Goal: Task Accomplishment & Management: Manage account settings

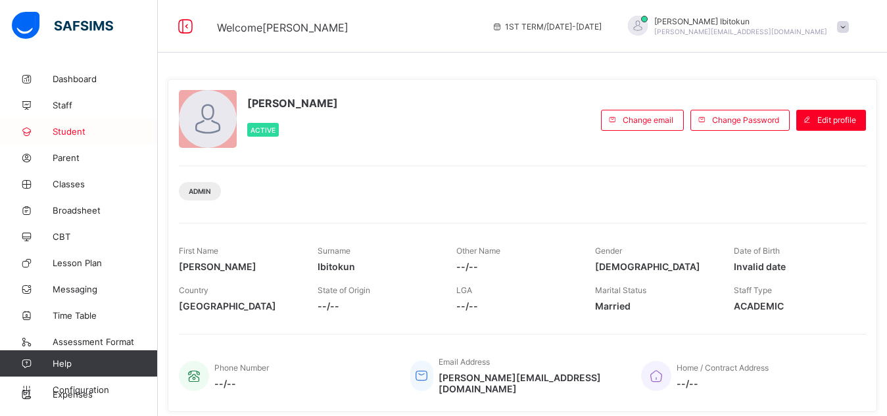
click at [73, 134] on span "Student" at bounding box center [105, 131] width 105 height 11
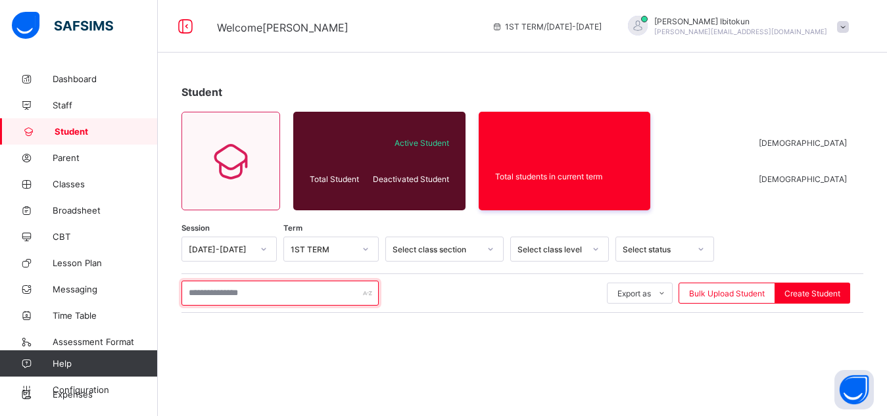
click at [227, 298] on input "text" at bounding box center [279, 293] width 197 height 25
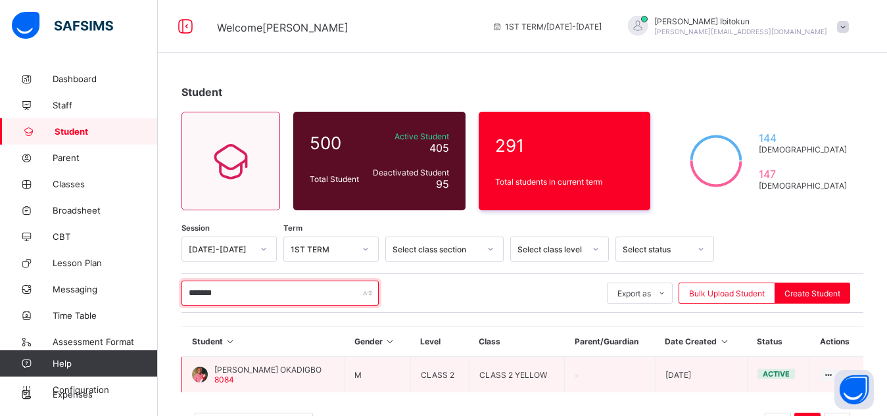
type input "*******"
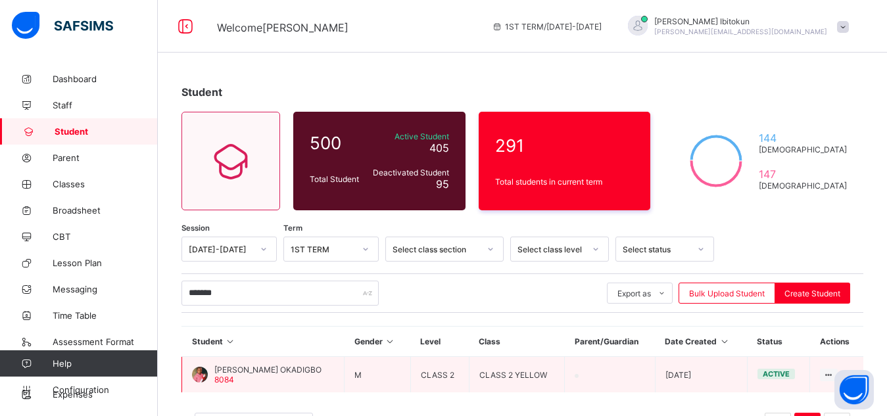
click at [296, 370] on span "TIMOTHY IFEANYICHUKWU OKADIGBO" at bounding box center [267, 370] width 107 height 10
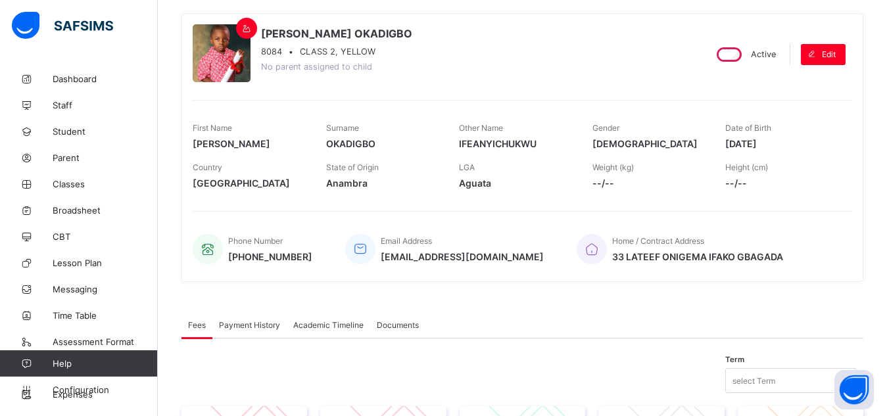
scroll to position [131, 0]
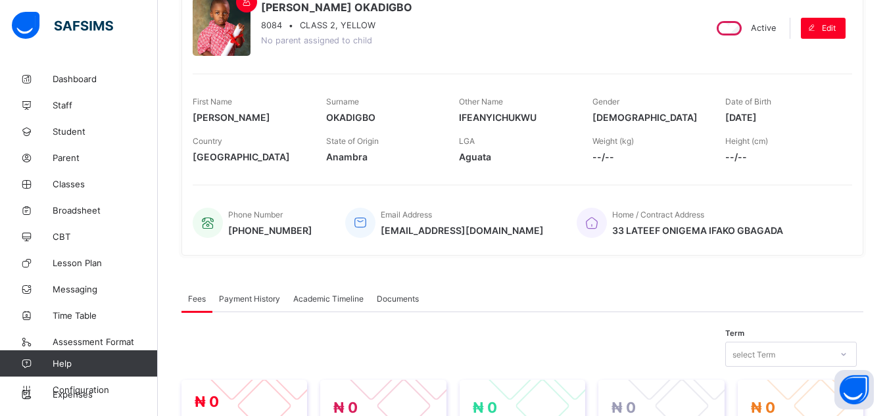
click at [317, 41] on span "No parent assigned to child" at bounding box center [316, 40] width 111 height 10
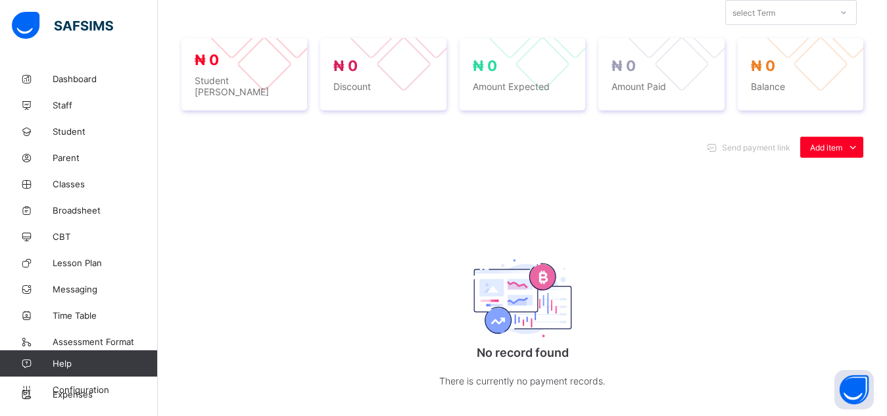
scroll to position [447, 0]
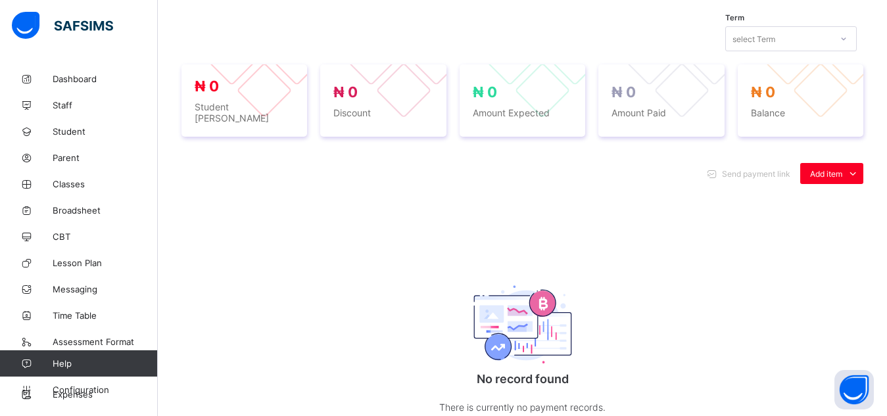
click at [416, 232] on div "Send payment link Add item Optional items Special bill No record found There is…" at bounding box center [522, 302] width 682 height 305
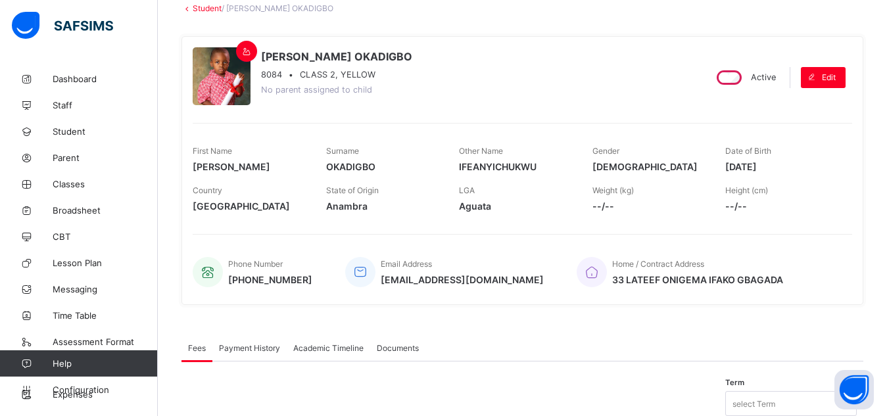
scroll to position [0, 0]
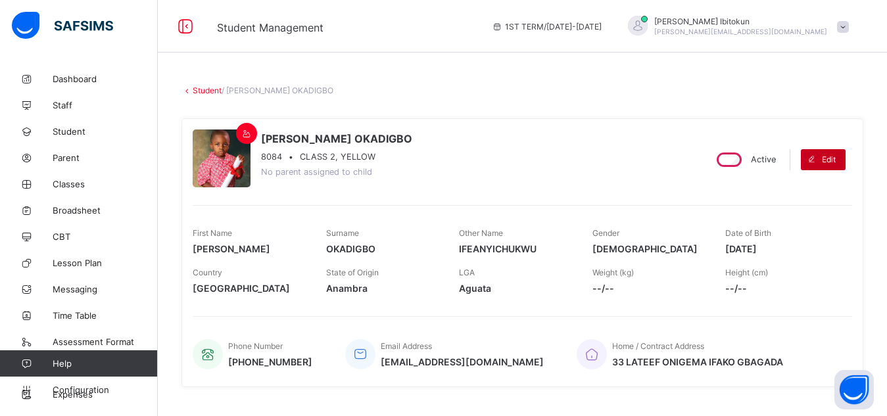
click at [835, 156] on span "Edit" at bounding box center [828, 159] width 14 height 10
select select "**"
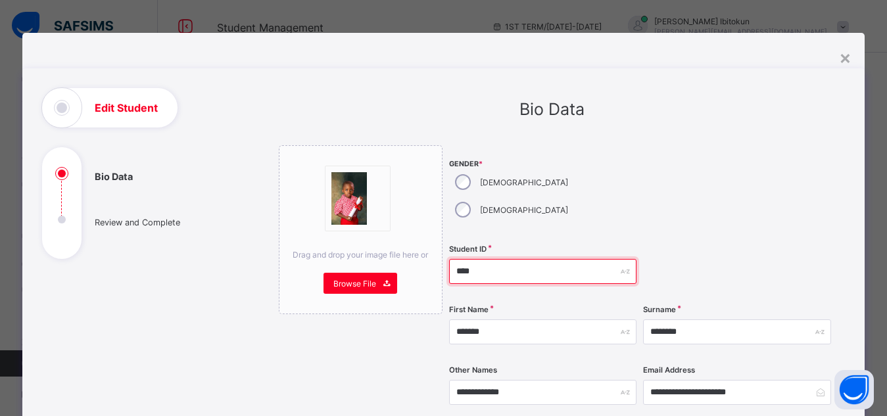
click at [504, 259] on input "****" at bounding box center [542, 271] width 187 height 25
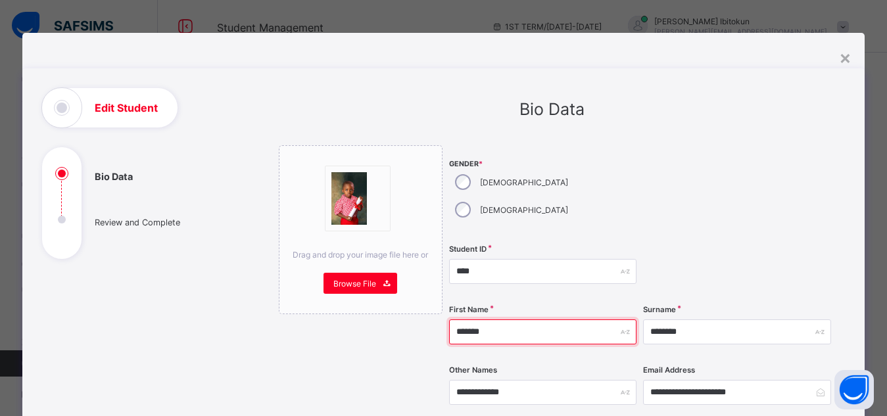
click at [504, 319] on input "*******" at bounding box center [542, 331] width 187 height 25
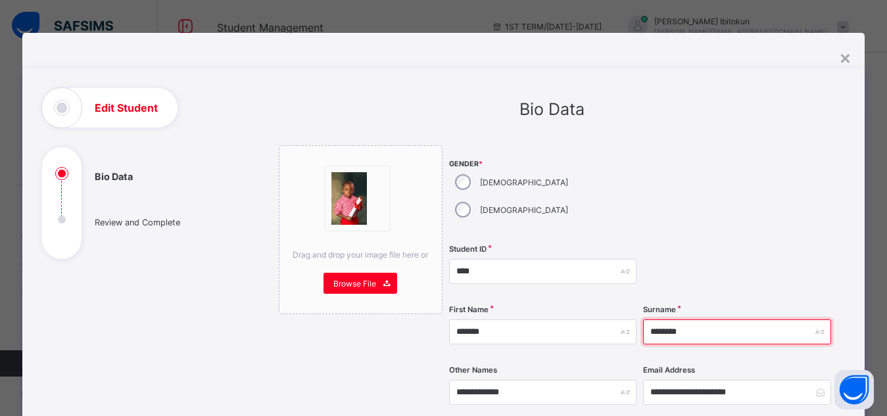
click at [722, 319] on input "********" at bounding box center [736, 331] width 187 height 25
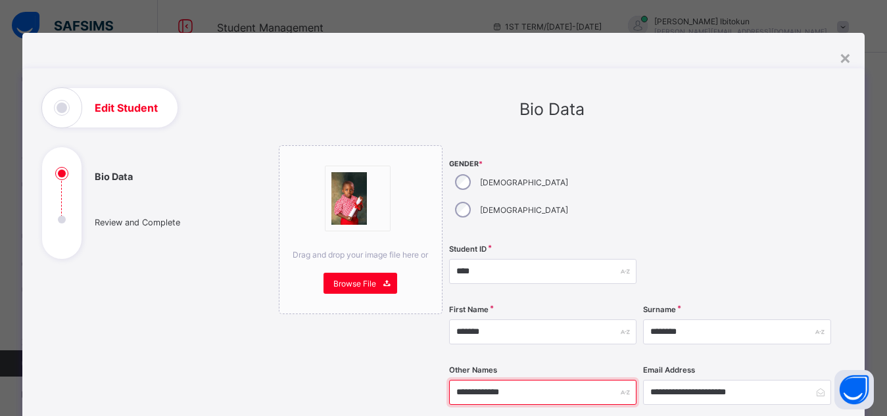
click at [548, 380] on input "**********" at bounding box center [542, 392] width 187 height 25
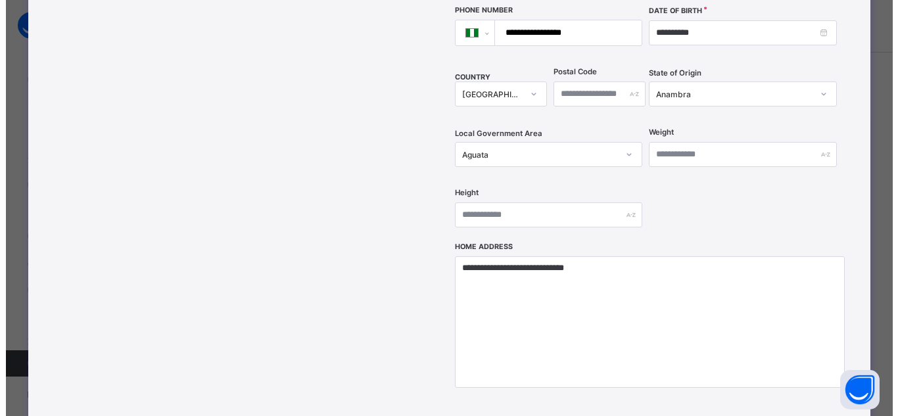
scroll to position [447, 0]
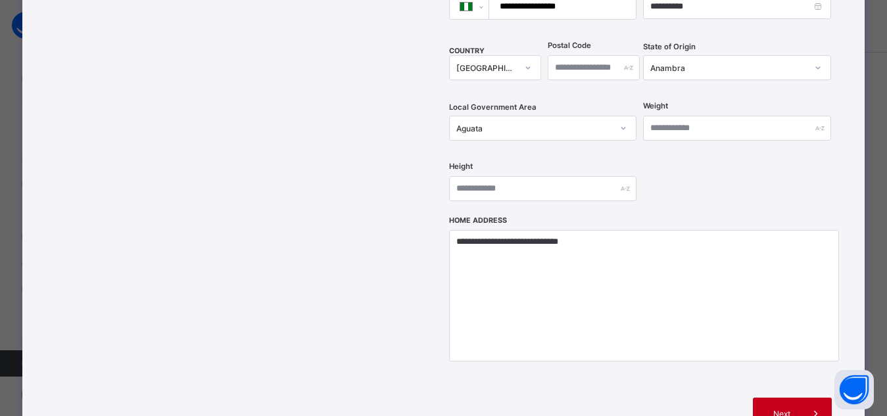
click at [783, 409] on span "Next" at bounding box center [780, 414] width 37 height 10
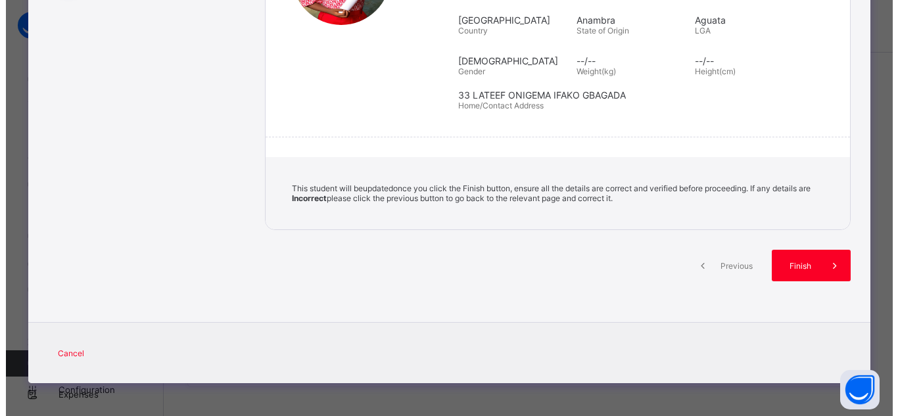
scroll to position [263, 0]
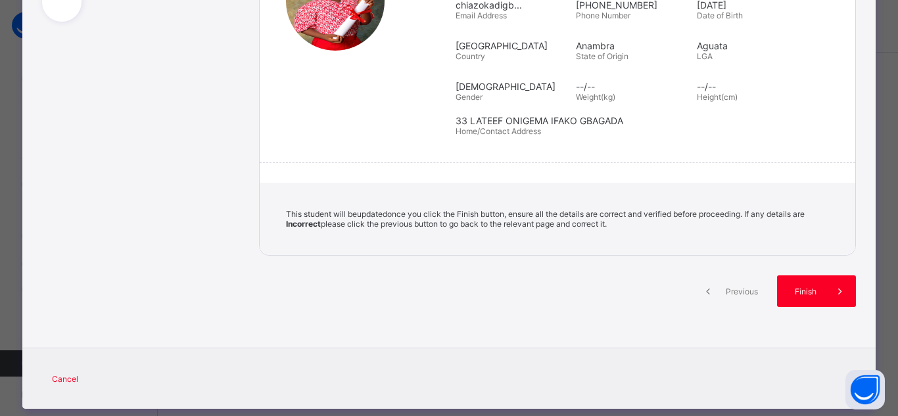
click at [540, 305] on div "**********" at bounding box center [448, 90] width 853 height 519
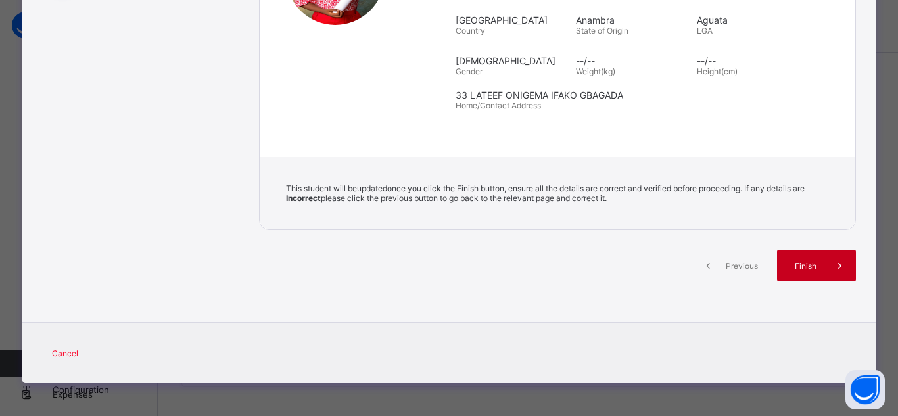
click at [802, 257] on div "Finish" at bounding box center [816, 266] width 79 height 32
click at [806, 267] on span "Finish" at bounding box center [805, 266] width 37 height 10
click at [807, 267] on span "Finish" at bounding box center [805, 266] width 37 height 10
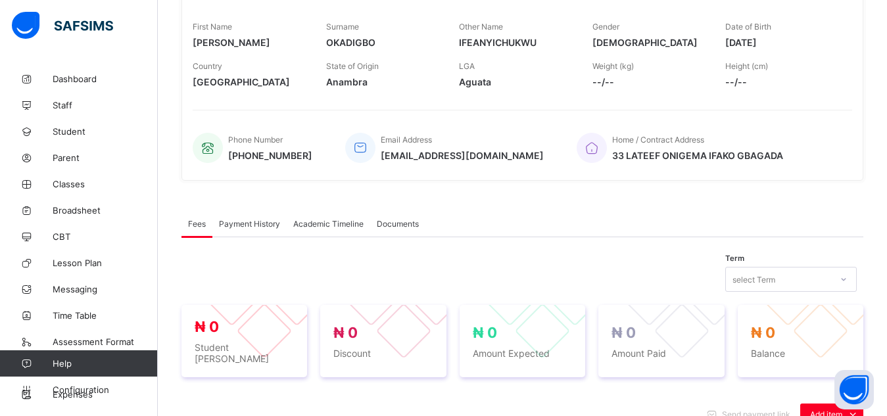
scroll to position [158, 0]
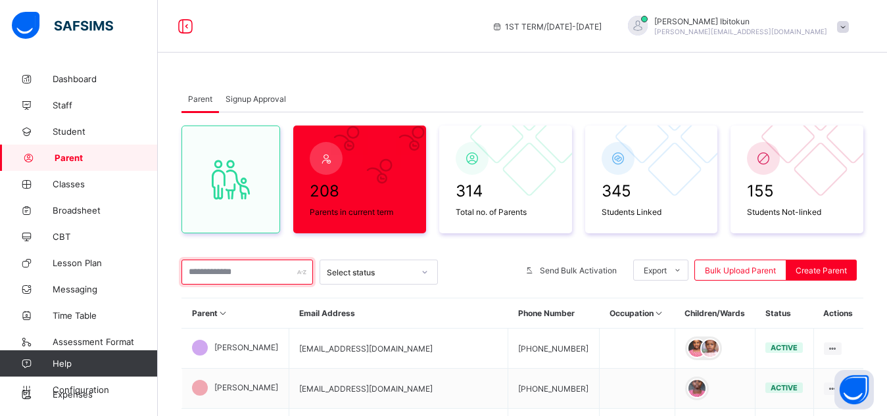
drag, startPoint x: 0, startPoint y: 0, endPoint x: 227, endPoint y: 274, distance: 356.1
click at [227, 274] on input "text" at bounding box center [246, 272] width 131 height 25
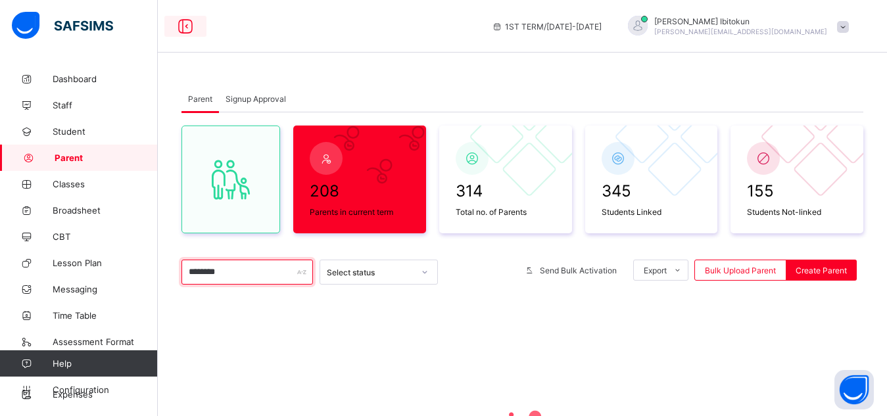
type input "********"
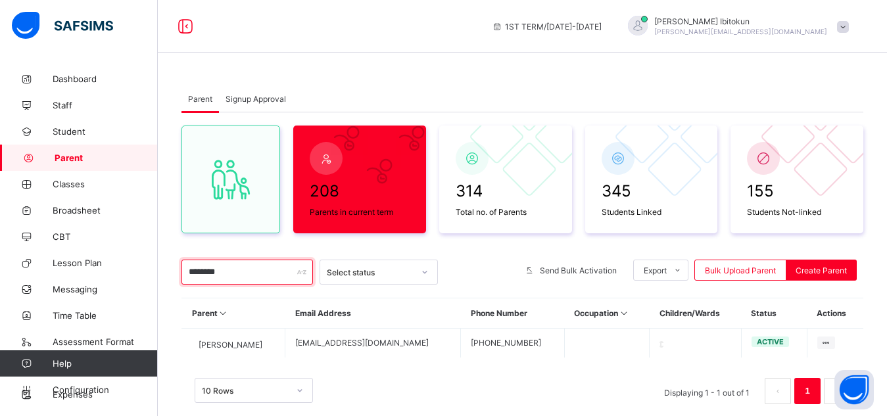
scroll to position [45, 0]
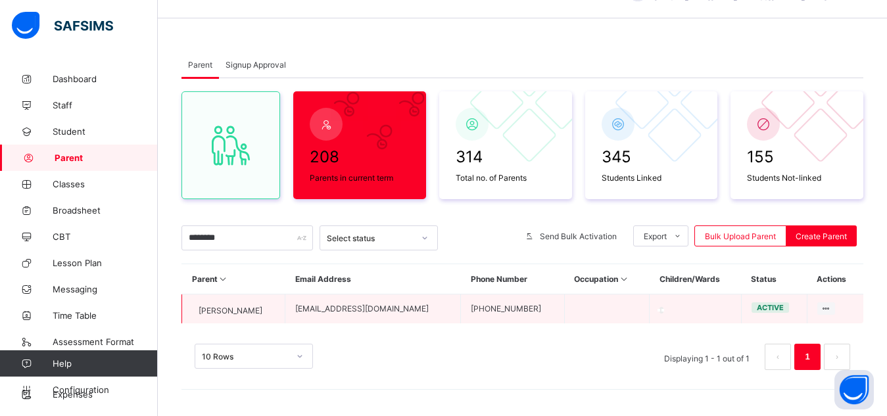
click at [238, 306] on div "Chiazo Okadigbo" at bounding box center [227, 311] width 70 height 10
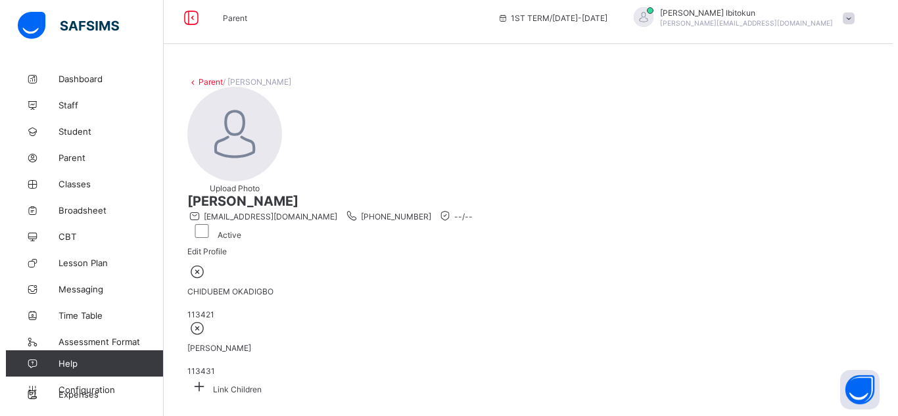
scroll to position [80, 0]
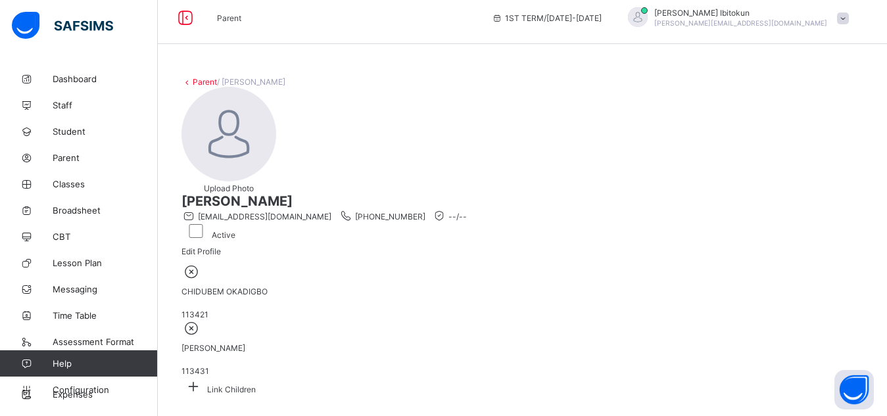
click at [205, 376] on icon at bounding box center [193, 386] width 24 height 20
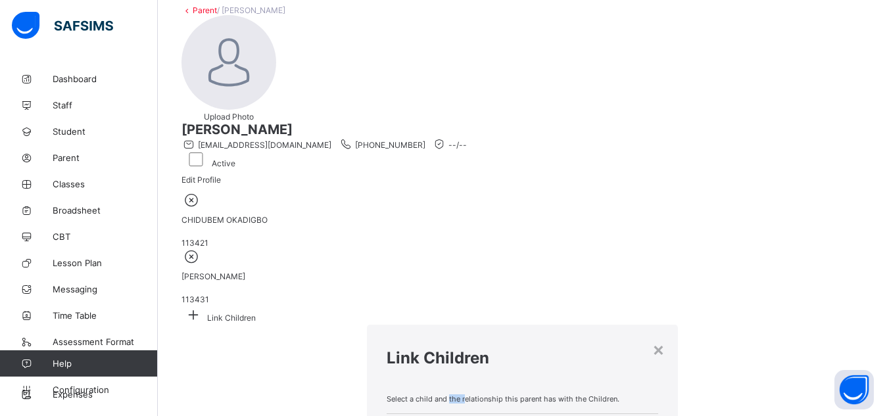
drag, startPoint x: 369, startPoint y: 147, endPoint x: 384, endPoint y: 155, distance: 17.9
click at [386, 394] on span "Select a child and the relationship this parent has with the Children." at bounding box center [521, 398] width 271 height 9
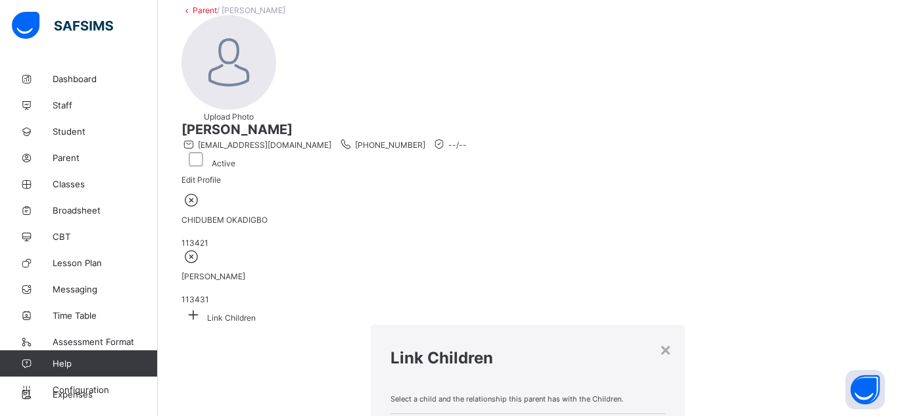
type input "****"
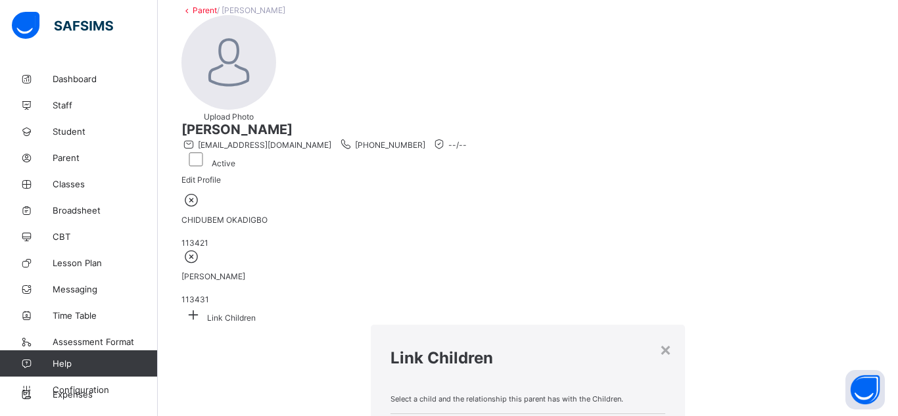
type input "****"
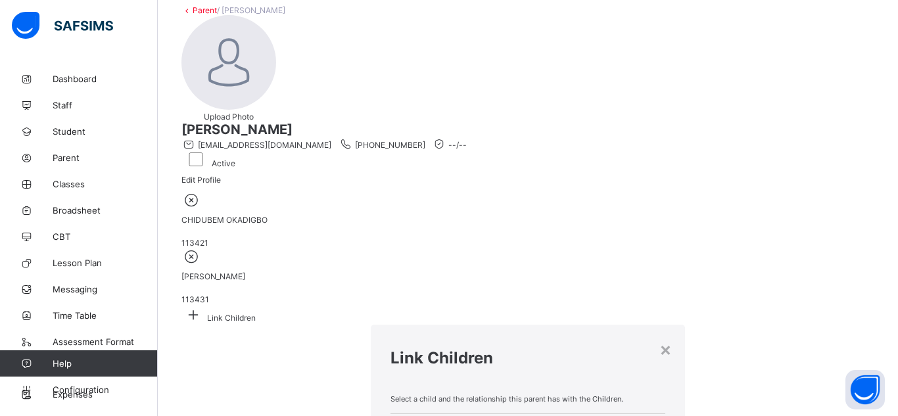
click at [538, 348] on h1 "Link Children" at bounding box center [527, 357] width 275 height 19
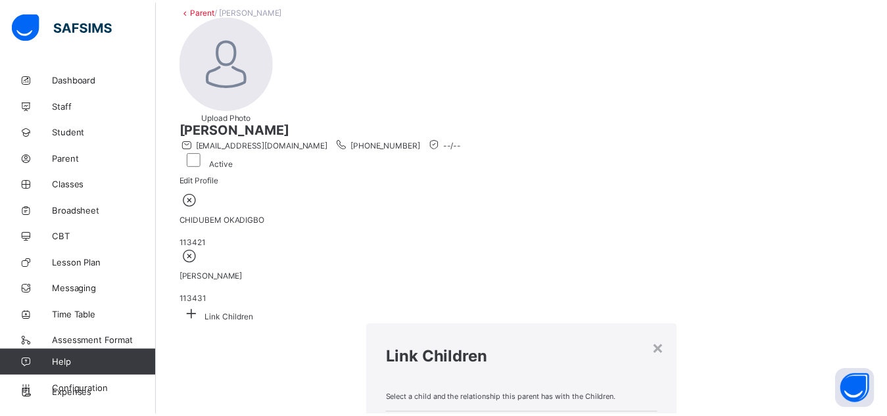
scroll to position [83, 0]
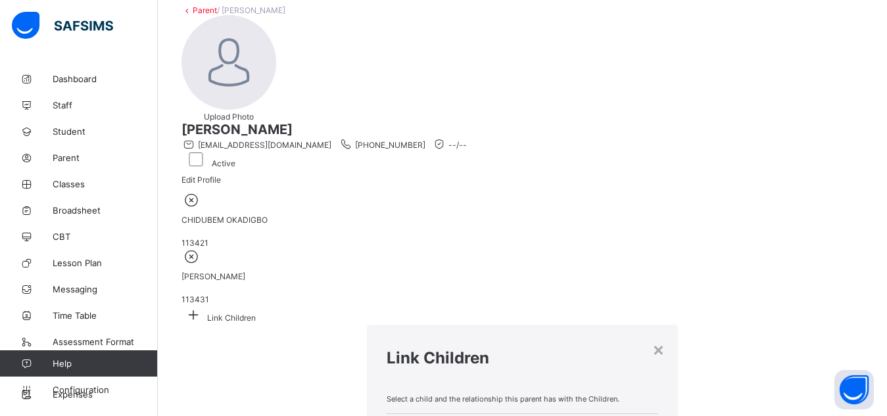
drag, startPoint x: 474, startPoint y: 260, endPoint x: 348, endPoint y: 239, distance: 127.9
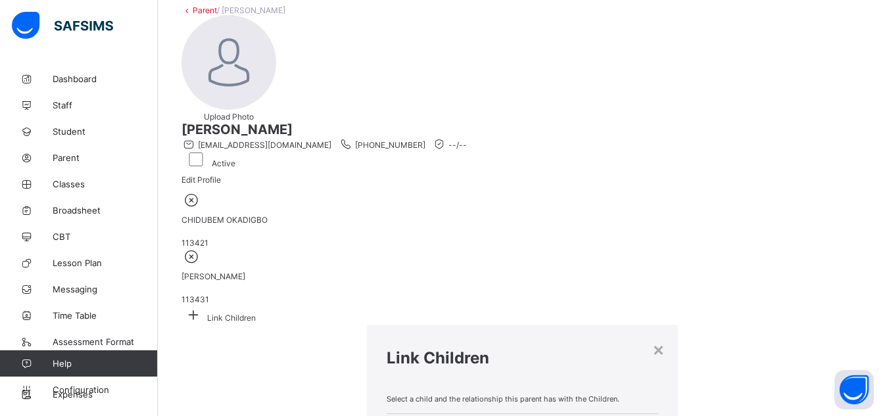
copy span "TIMOTHY IFEANYICHUKWU OKADIGBO"
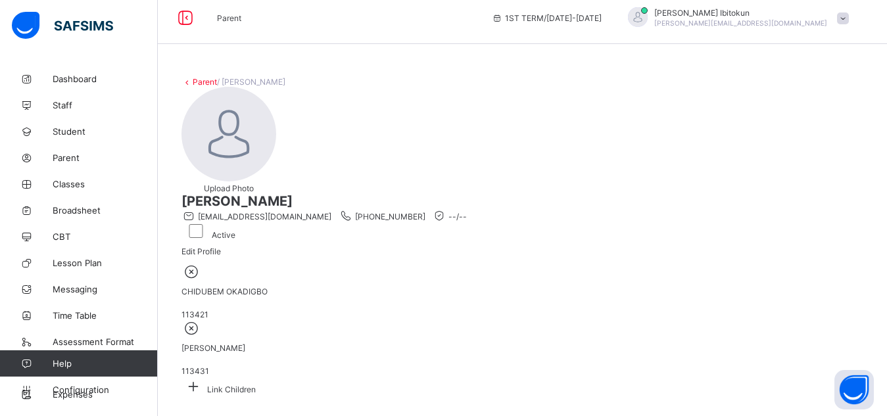
drag, startPoint x: 425, startPoint y: 47, endPoint x: 310, endPoint y: 48, distance: 115.0
click at [310, 87] on div "Upload Photo Chiazo Okadigbo chiazokadigbo@gmail.com +2348136939841 --/-- Activ…" at bounding box center [522, 175] width 682 height 176
copy span "Chiazo Okadigbo"
click at [69, 179] on span "Classes" at bounding box center [105, 184] width 105 height 11
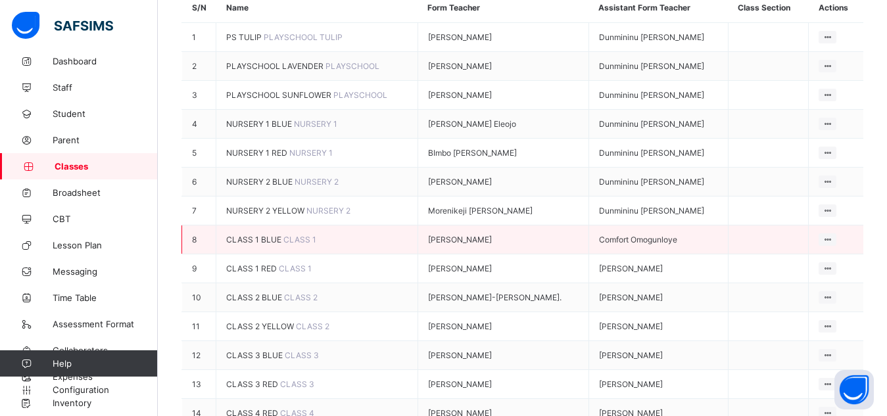
scroll to position [263, 0]
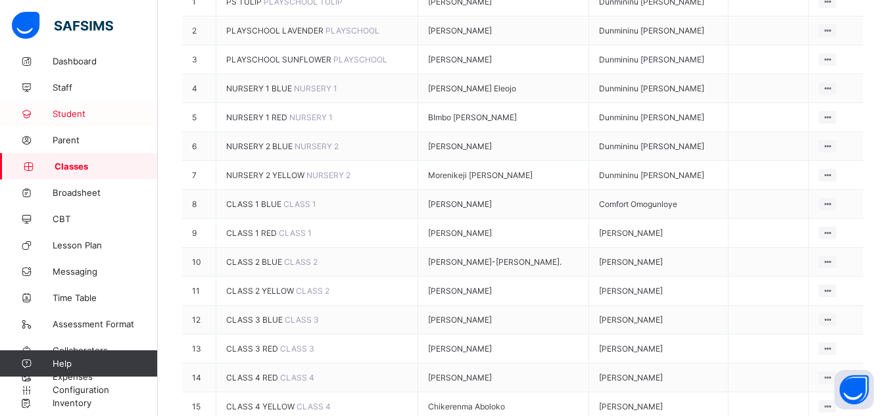
click at [72, 113] on span "Student" at bounding box center [105, 113] width 105 height 11
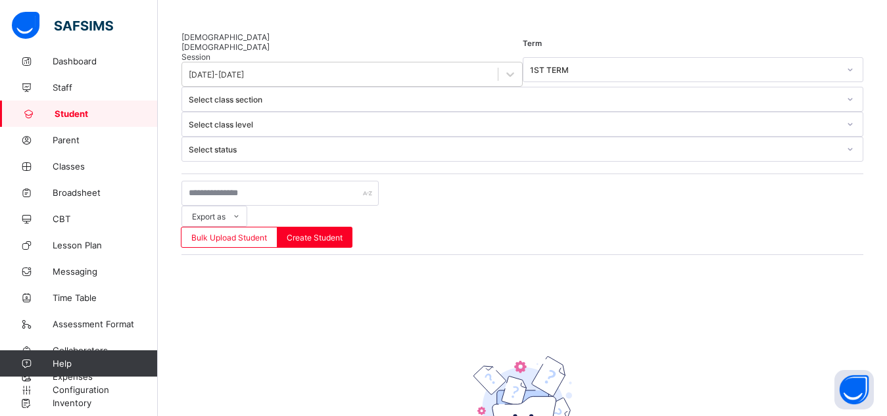
scroll to position [175, 0]
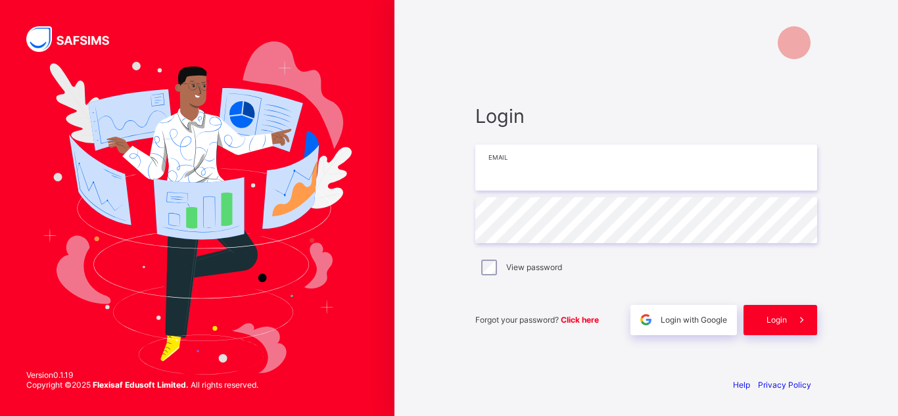
click at [553, 166] on input "email" at bounding box center [646, 168] width 342 height 46
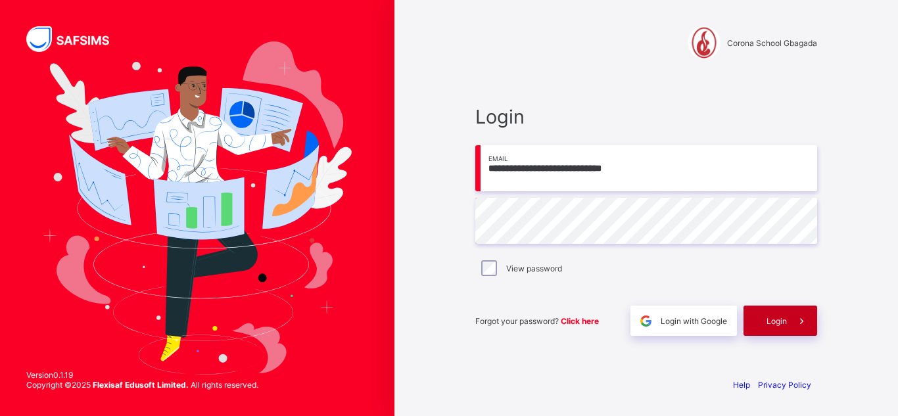
click at [773, 318] on span "Login" at bounding box center [776, 321] width 20 height 10
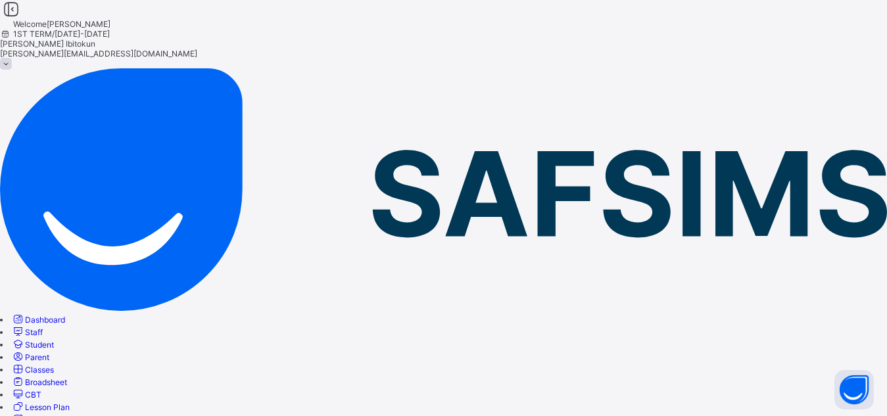
click at [54, 340] on span "Student" at bounding box center [39, 345] width 29 height 10
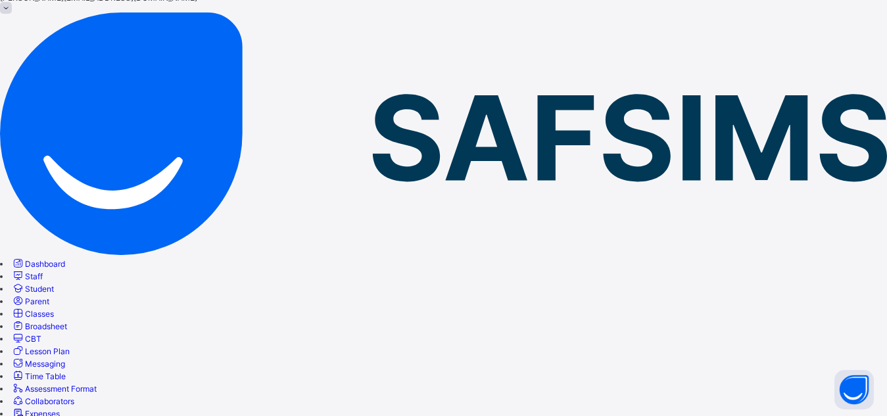
scroll to position [91, 0]
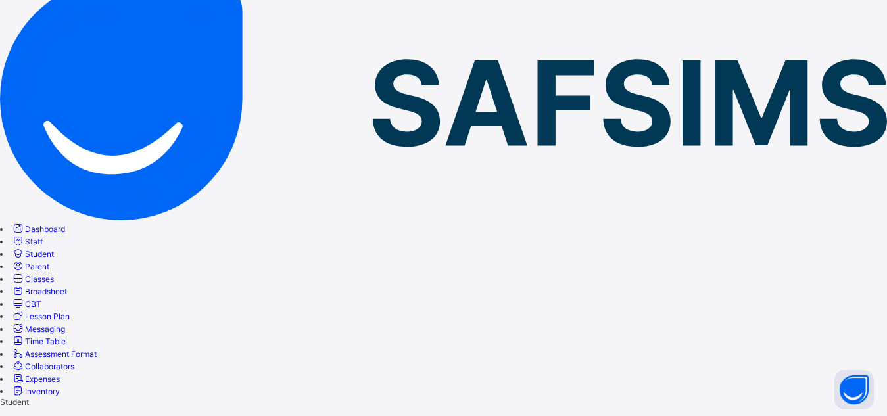
type input "*******"
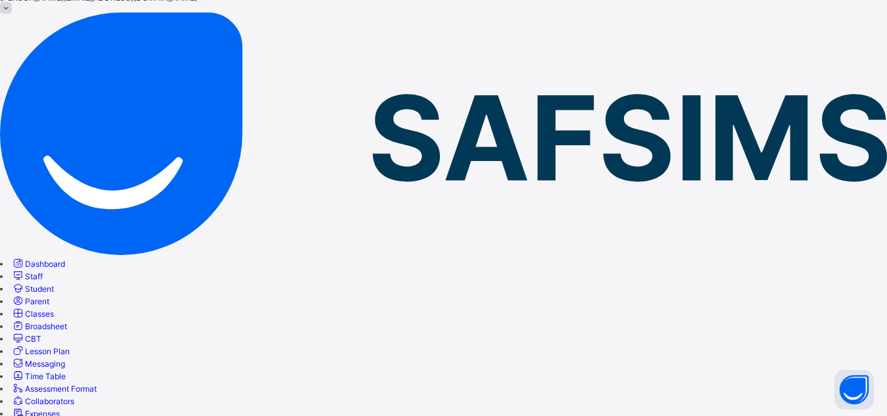
click at [54, 309] on span "Classes" at bounding box center [39, 314] width 29 height 10
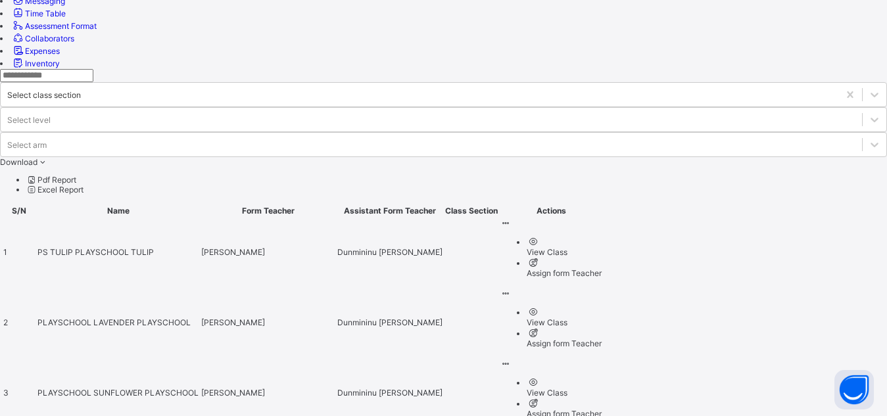
scroll to position [458, 0]
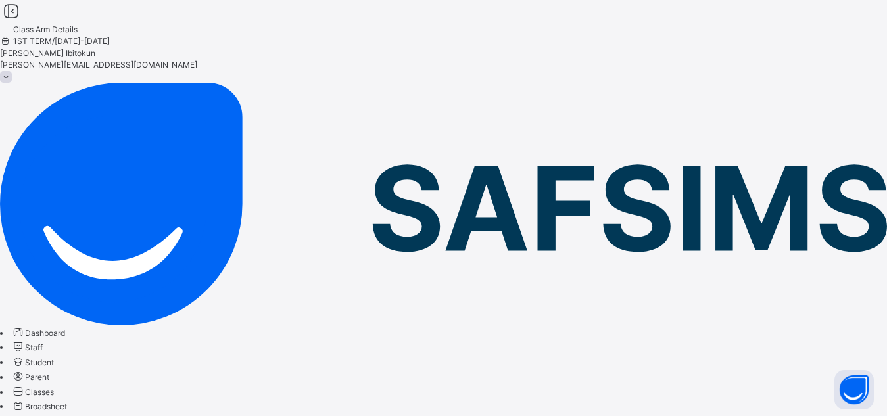
click at [54, 387] on span "Classes" at bounding box center [39, 392] width 29 height 10
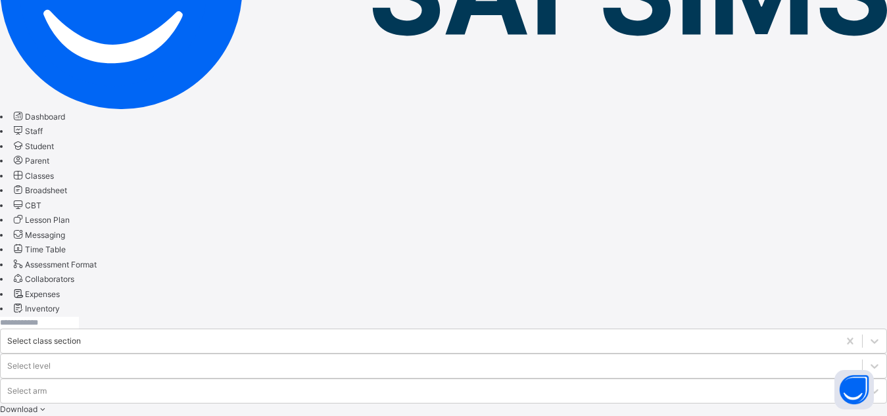
scroll to position [342, 0]
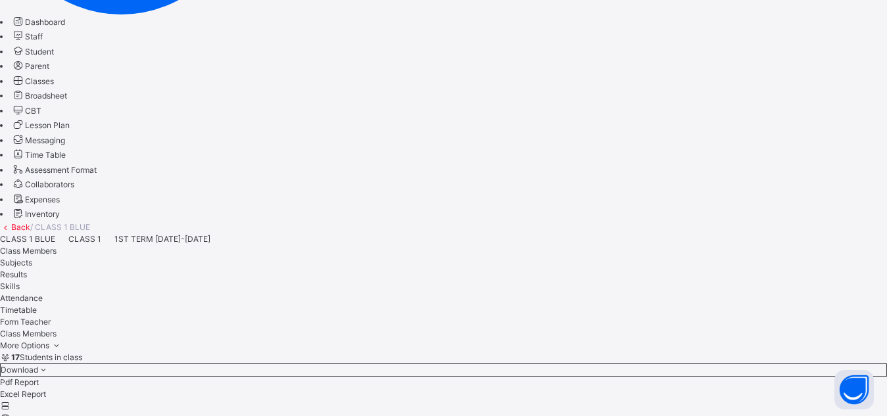
scroll to position [284, 0]
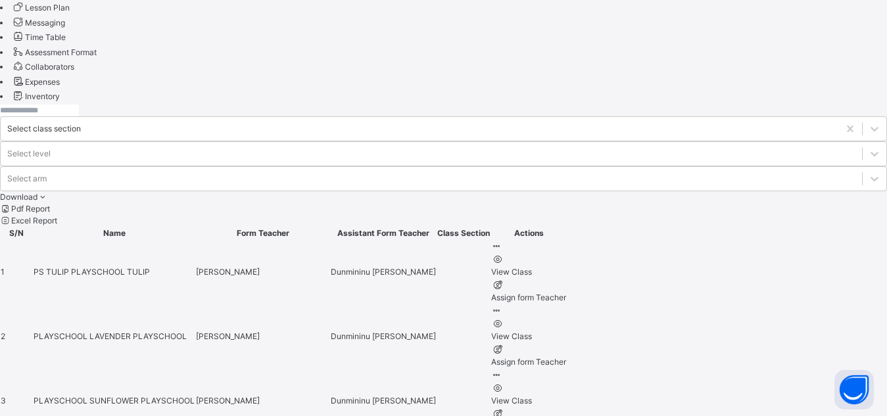
scroll to position [357, 0]
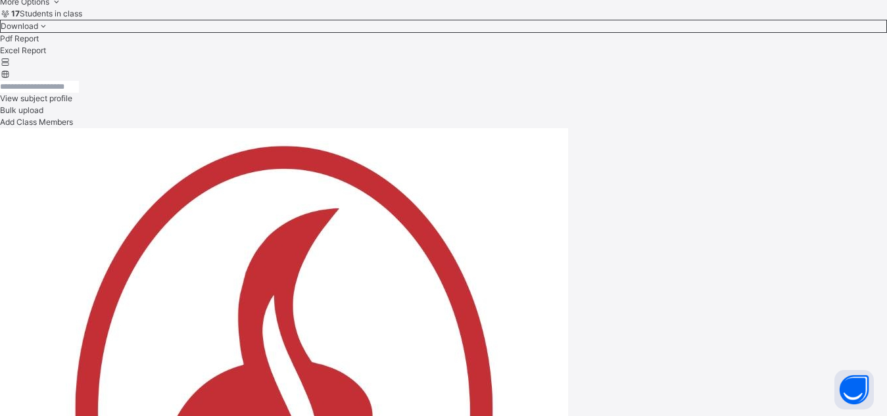
scroll to position [835, 0]
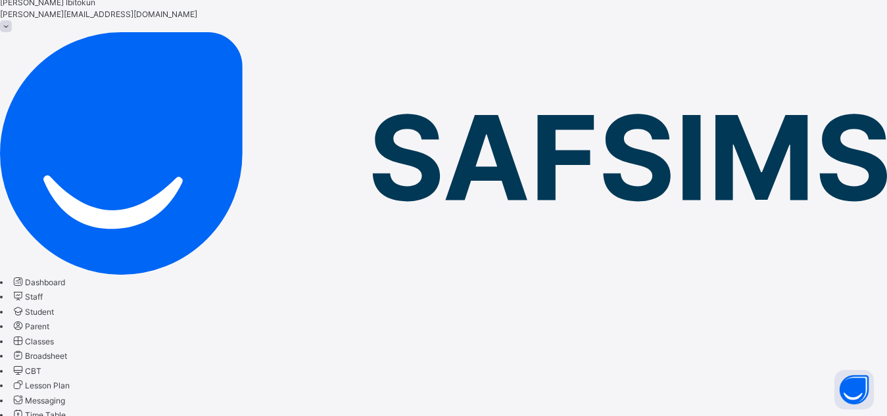
scroll to position [53, 0]
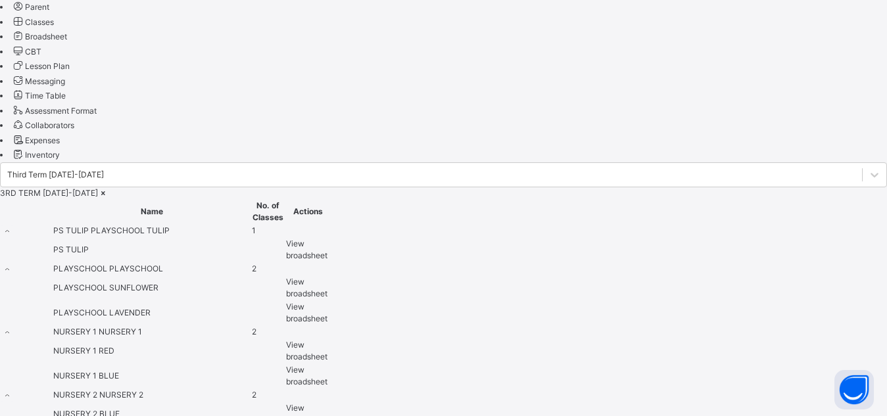
scroll to position [394, 0]
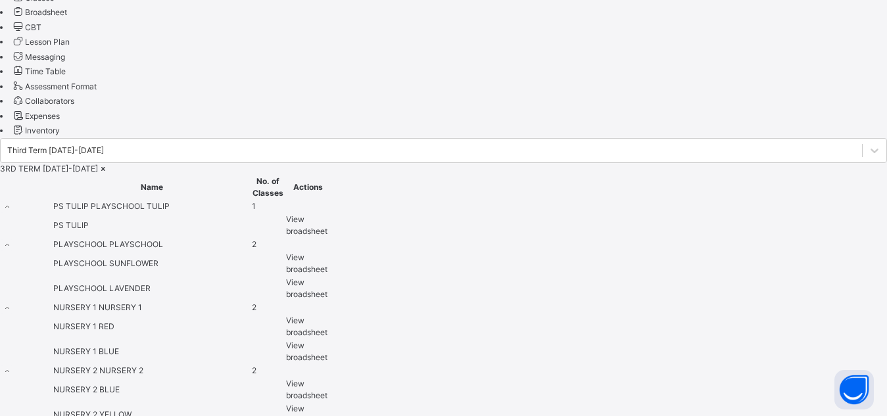
click at [327, 404] on span "View broadsheet" at bounding box center [306, 415] width 41 height 22
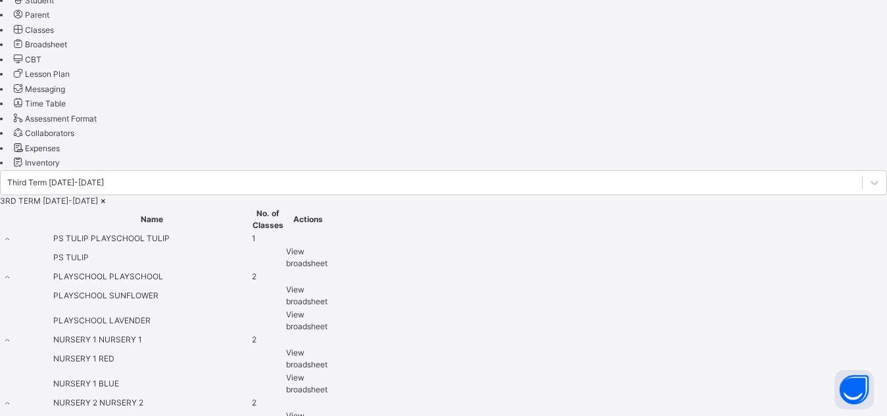
scroll to position [368, 0]
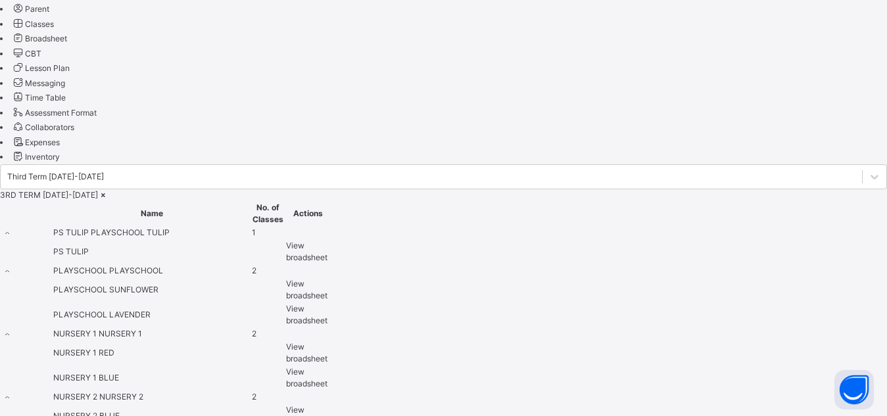
click at [327, 405] on span "View broadsheet" at bounding box center [306, 416] width 41 height 22
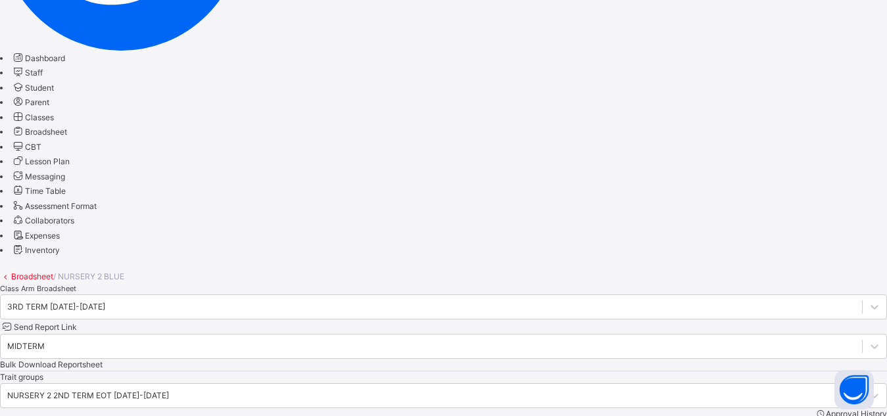
scroll to position [230, 0]
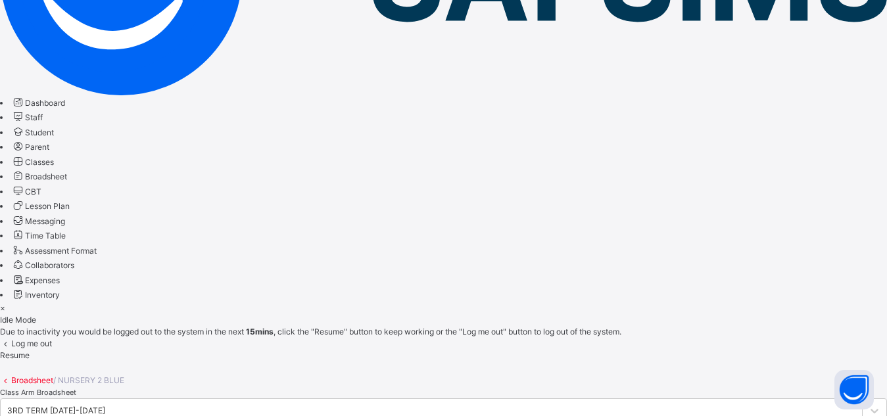
click at [30, 350] on span "Resume" at bounding box center [15, 355] width 30 height 10
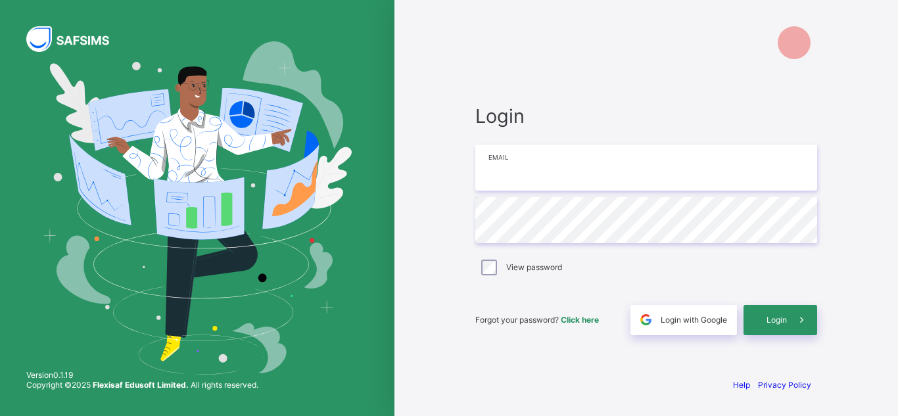
click at [522, 176] on input "email" at bounding box center [646, 168] width 342 height 46
paste input "**********"
type input "**********"
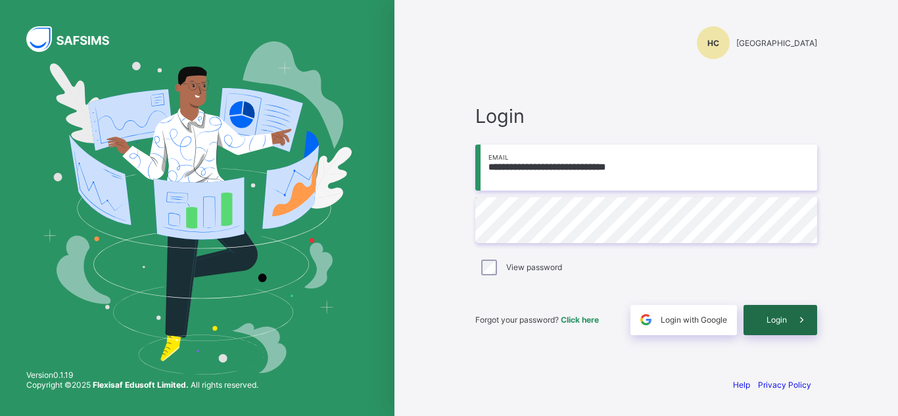
click at [774, 318] on span "Login" at bounding box center [776, 320] width 20 height 10
click at [774, 317] on div "Login" at bounding box center [780, 320] width 74 height 30
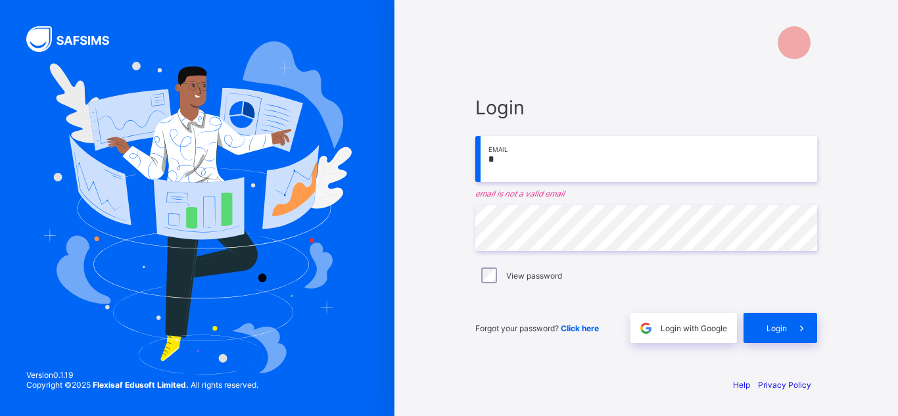
click at [503, 159] on input "*" at bounding box center [646, 159] width 342 height 46
paste input "**********"
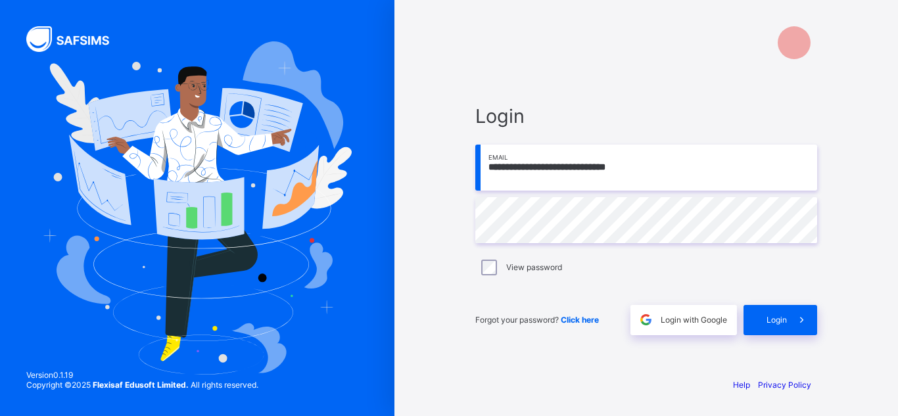
type input "**********"
click at [765, 319] on div "Login" at bounding box center [780, 320] width 74 height 30
click at [588, 170] on input "**********" at bounding box center [646, 168] width 342 height 46
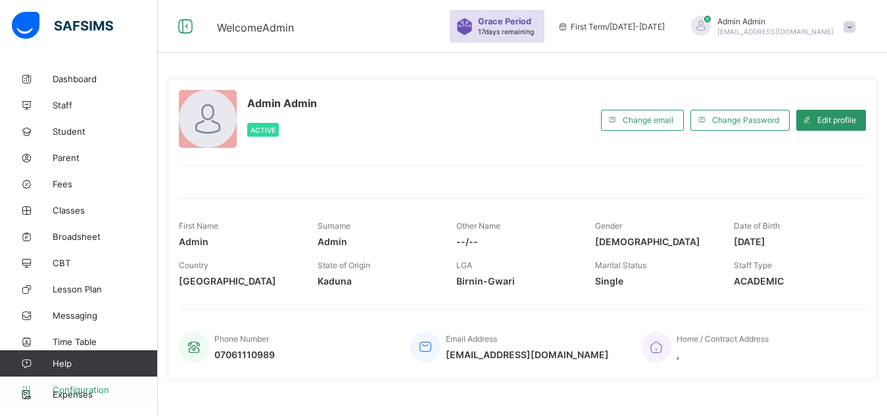
click at [98, 388] on span "Configuration" at bounding box center [105, 389] width 104 height 11
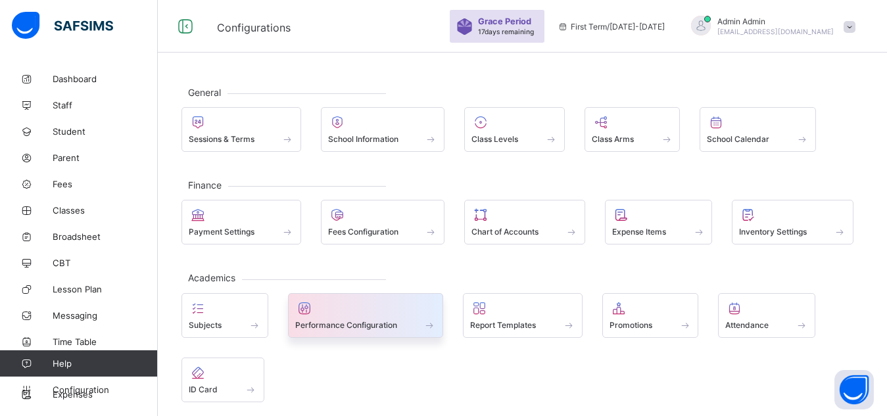
click at [329, 321] on span "Performance Configuration" at bounding box center [346, 325] width 102 height 10
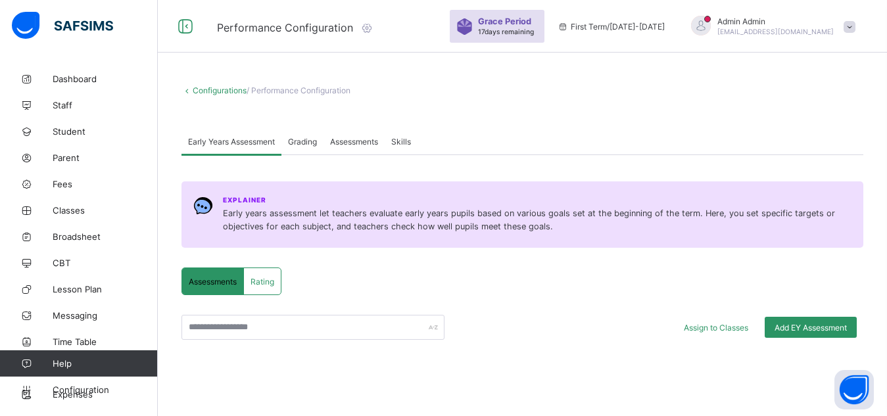
click at [350, 137] on span "Assessments" at bounding box center [354, 142] width 48 height 10
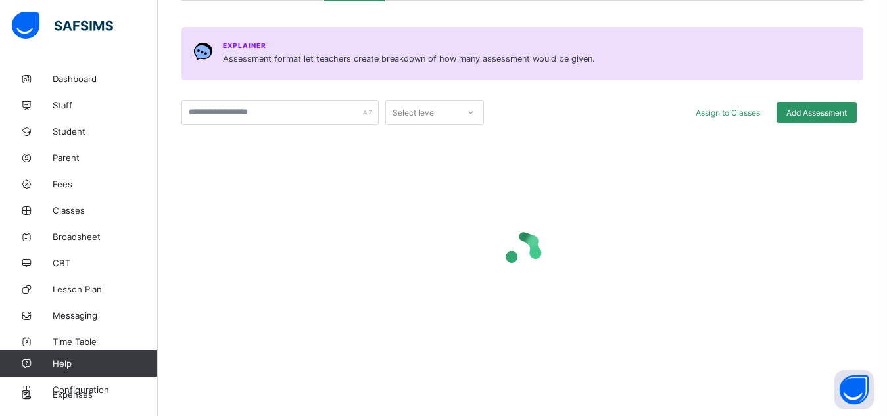
scroll to position [159, 0]
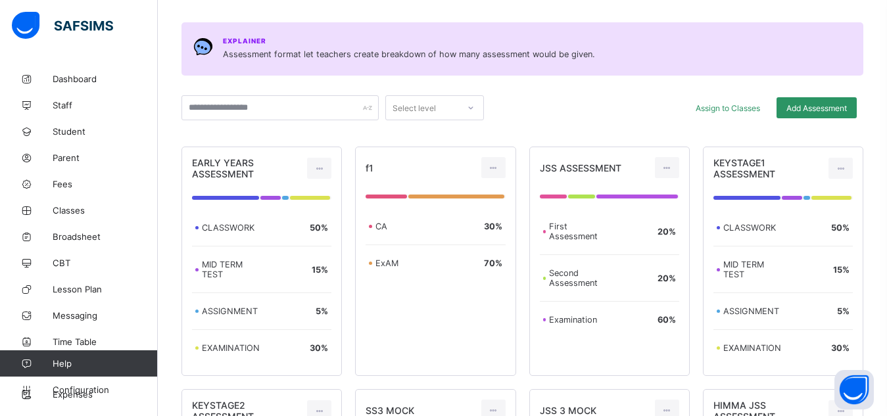
click at [559, 99] on div "Assign to Classes Add Assessment" at bounding box center [673, 107] width 366 height 25
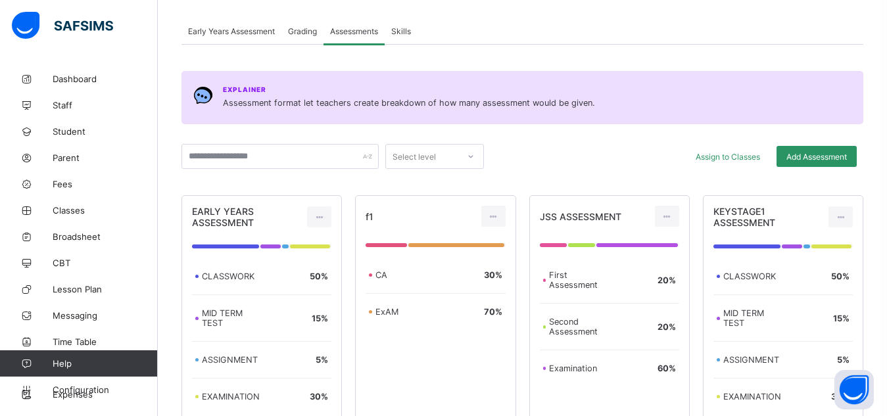
scroll to position [80, 0]
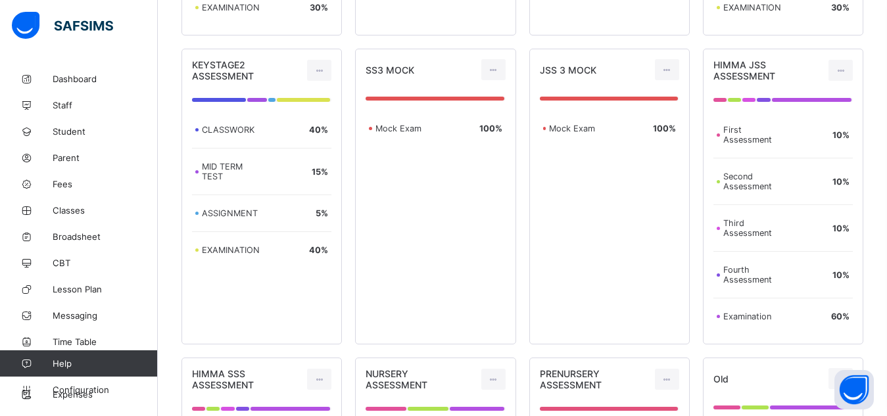
scroll to position [526, 0]
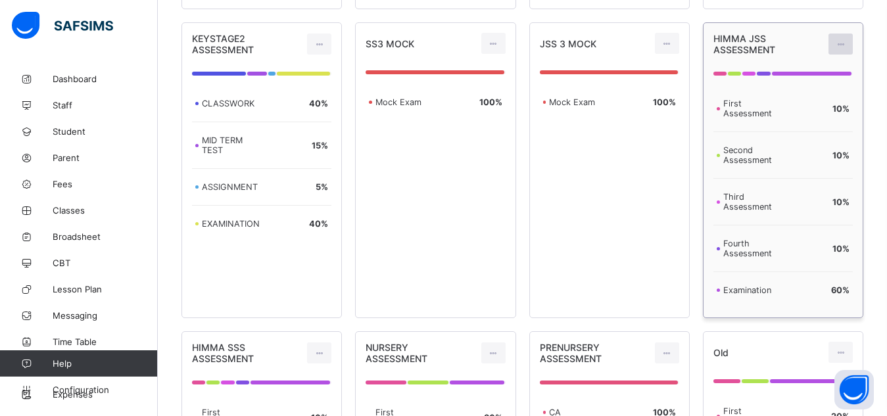
click at [846, 43] on icon at bounding box center [840, 44] width 11 height 10
click at [804, 77] on div "Edit Assessment" at bounding box center [811, 73] width 70 height 13
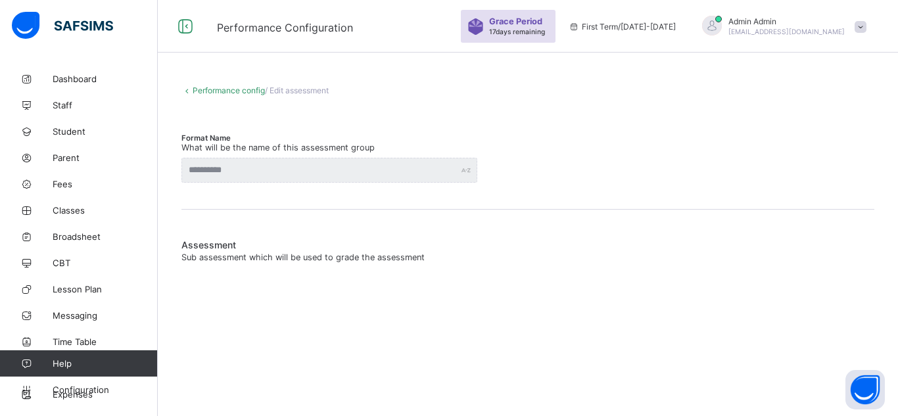
type input "**********"
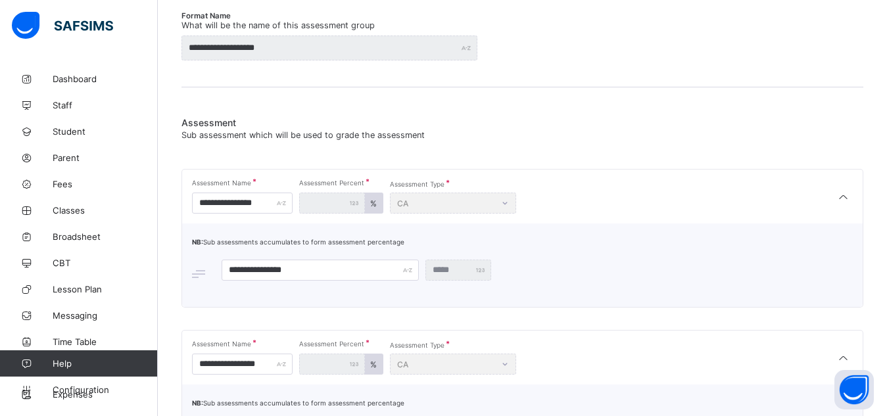
scroll to position [127, 0]
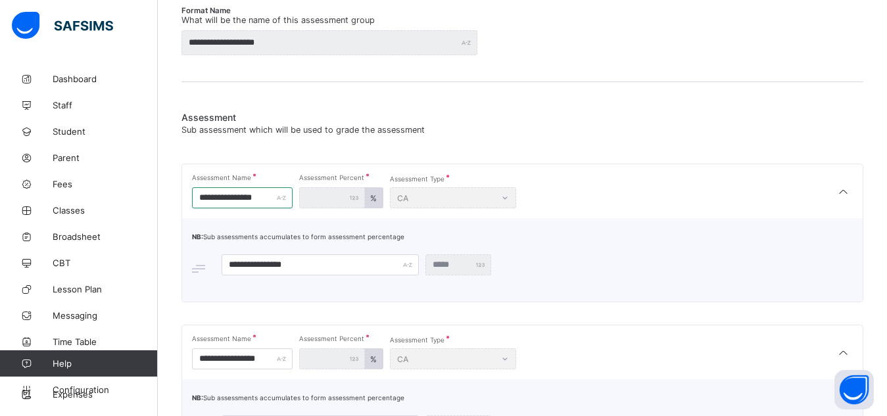
drag, startPoint x: 273, startPoint y: 200, endPoint x: 185, endPoint y: 200, distance: 88.1
click at [185, 200] on div "**********" at bounding box center [522, 191] width 680 height 54
type input "***"
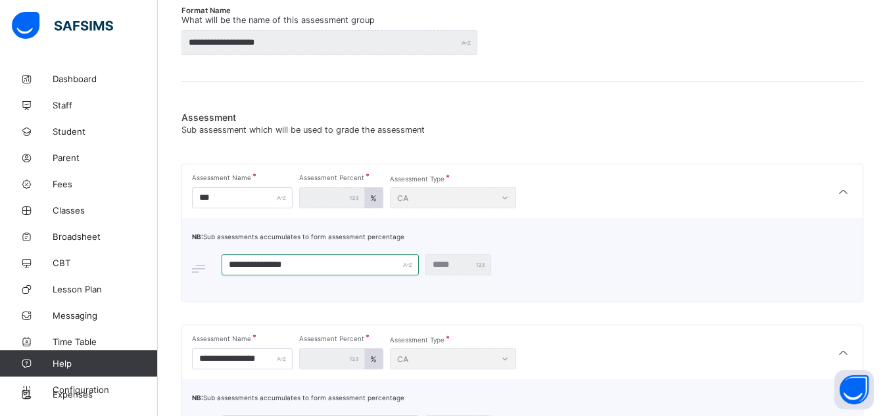
drag, startPoint x: 308, startPoint y: 267, endPoint x: 198, endPoint y: 272, distance: 109.2
click at [198, 272] on div "**********" at bounding box center [522, 264] width 660 height 21
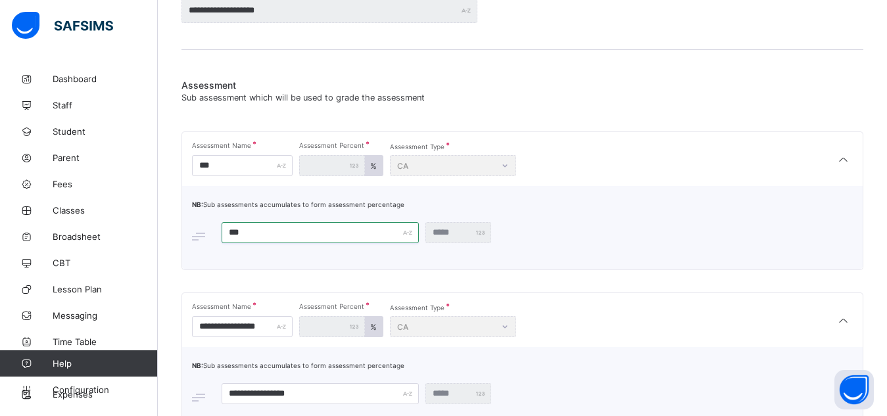
scroll to position [156, 0]
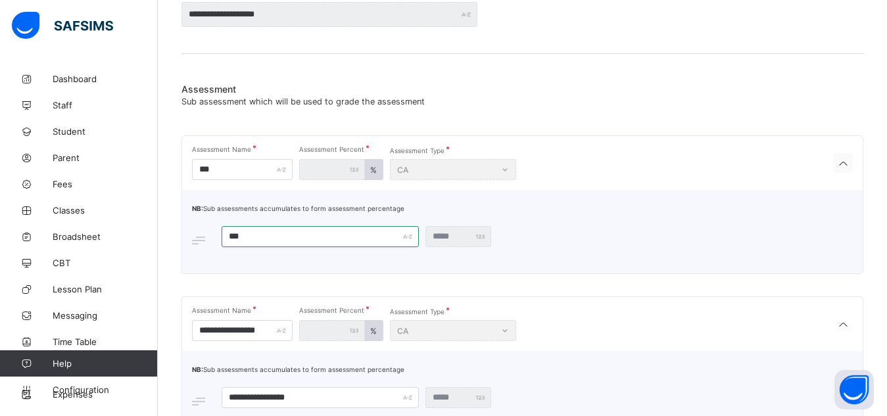
type input "***"
click at [850, 170] on icon at bounding box center [843, 163] width 16 height 13
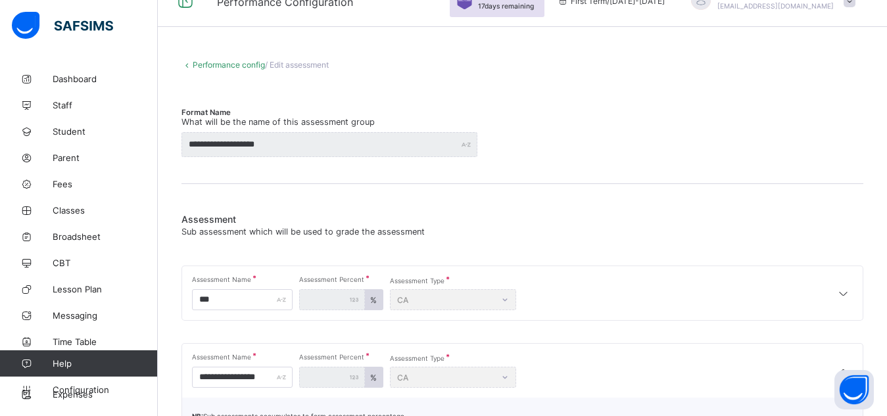
scroll to position [0, 0]
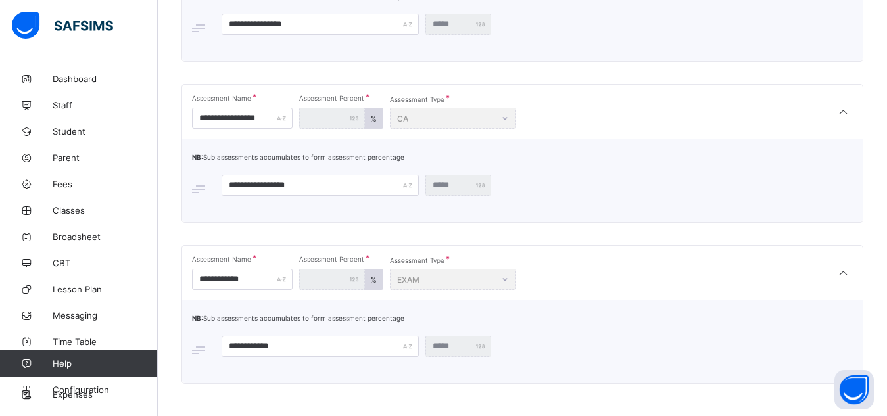
scroll to position [620, 0]
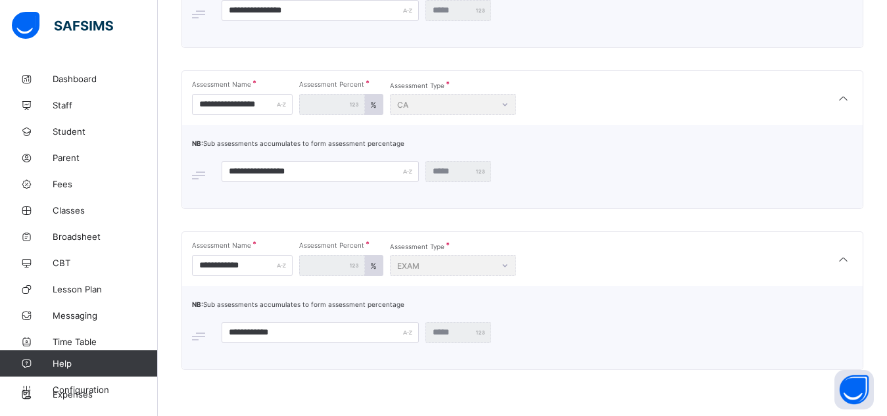
scroll to position [53, 0]
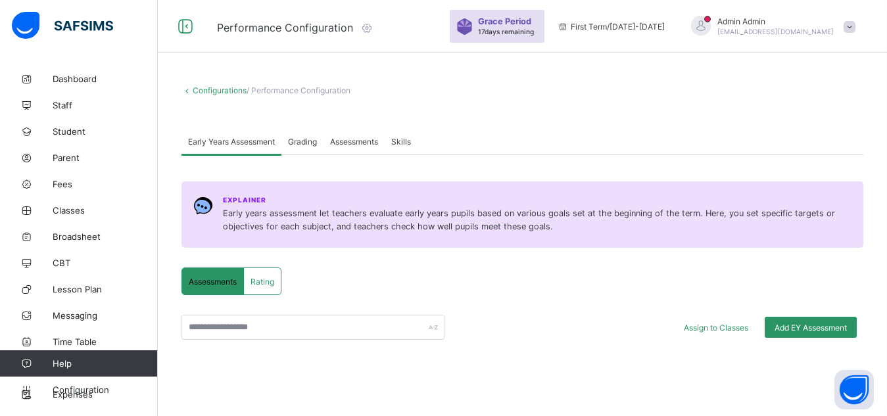
click at [357, 143] on span "Assessments" at bounding box center [354, 142] width 48 height 10
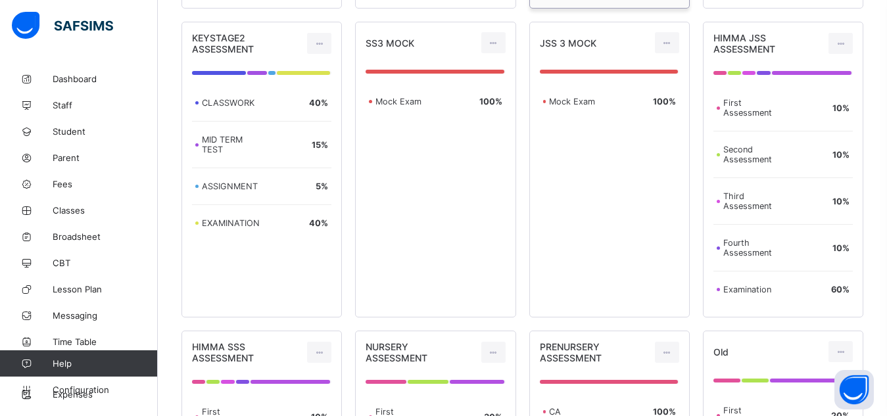
scroll to position [524, 0]
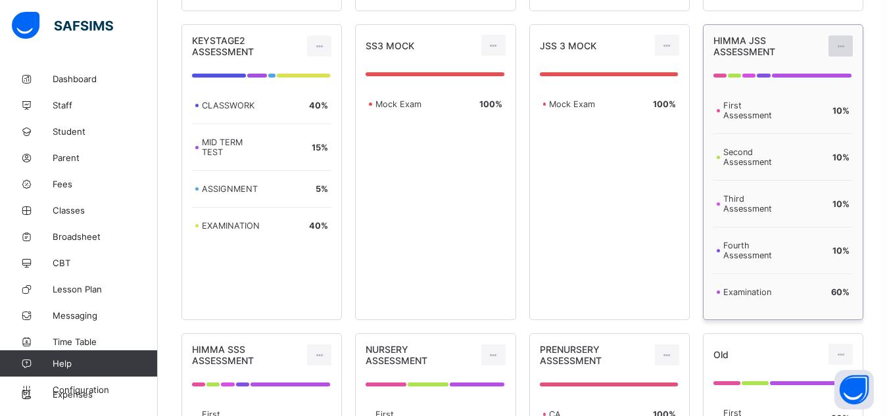
click at [846, 50] on icon at bounding box center [840, 46] width 11 height 10
click at [815, 76] on div "Edit Assessment" at bounding box center [811, 75] width 70 height 13
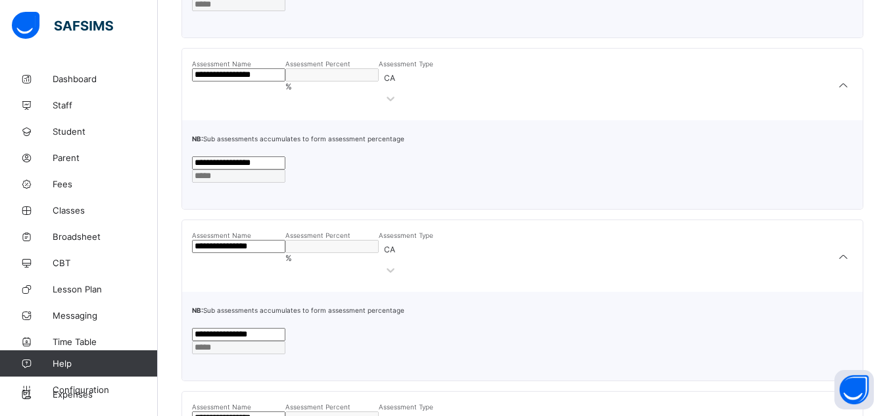
type input "**********"
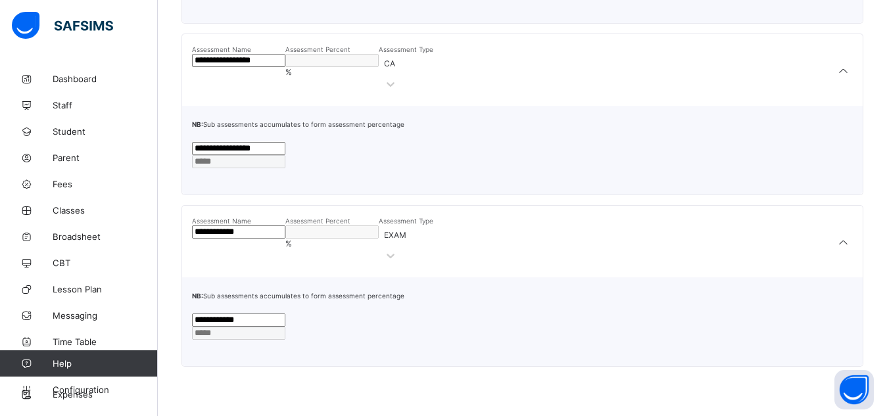
scroll to position [707, 0]
click at [95, 391] on span "Configuration" at bounding box center [105, 389] width 104 height 11
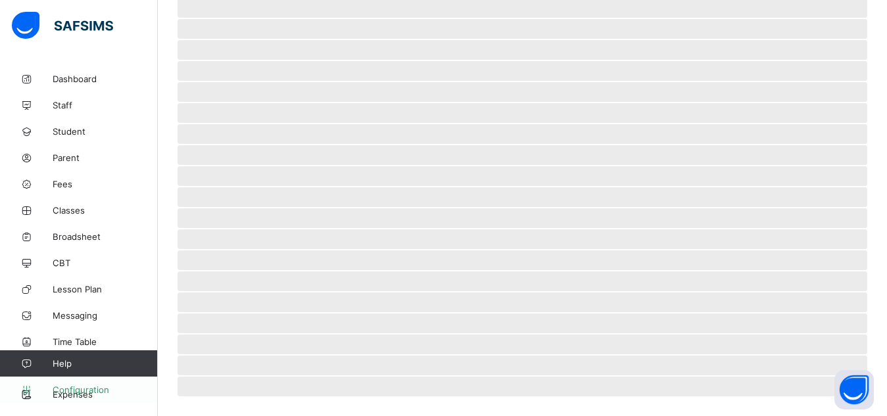
scroll to position [99, 0]
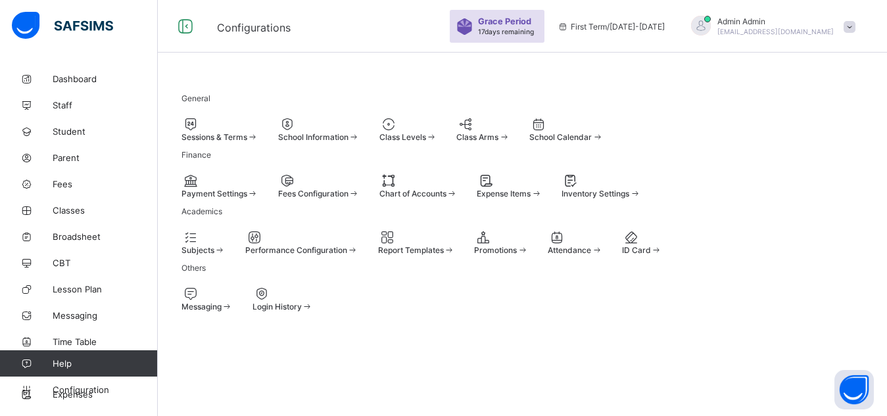
click at [214, 245] on span "Subjects" at bounding box center [197, 250] width 33 height 10
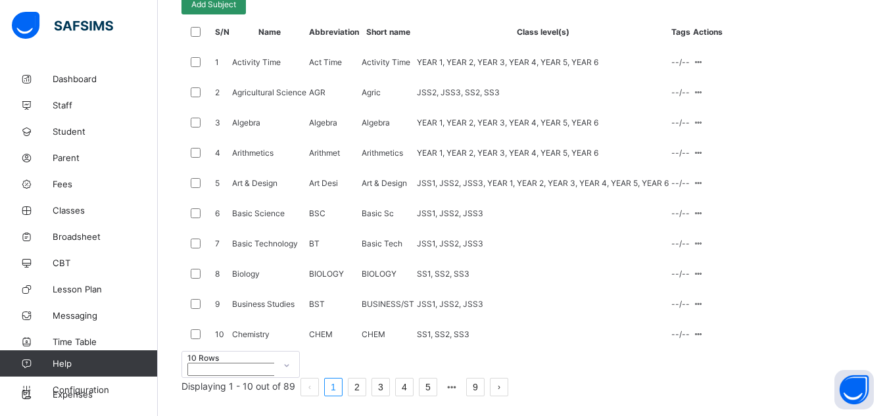
scroll to position [227, 0]
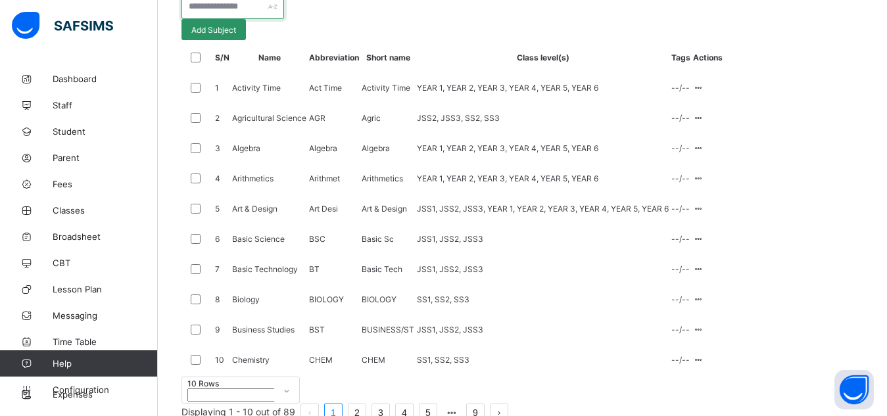
click at [212, 19] on input "text" at bounding box center [232, 6] width 103 height 25
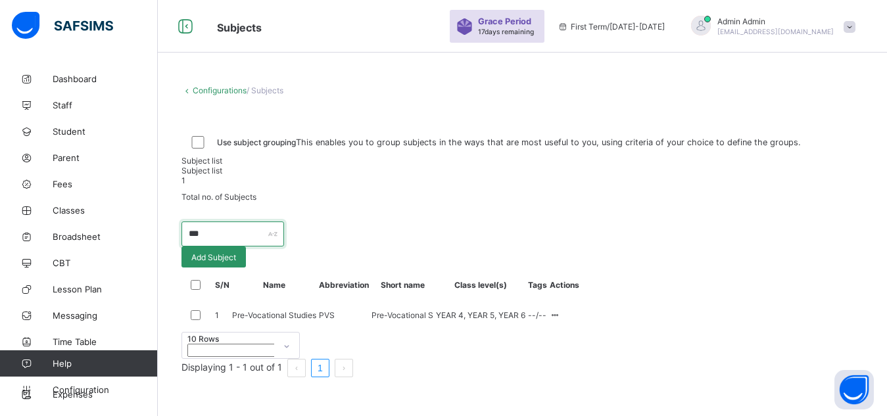
scroll to position [103, 0]
type input "***"
click at [589, 202] on div "1 Total no. of Subjects" at bounding box center [522, 188] width 682 height 26
click at [108, 388] on span "Configuration" at bounding box center [105, 389] width 104 height 11
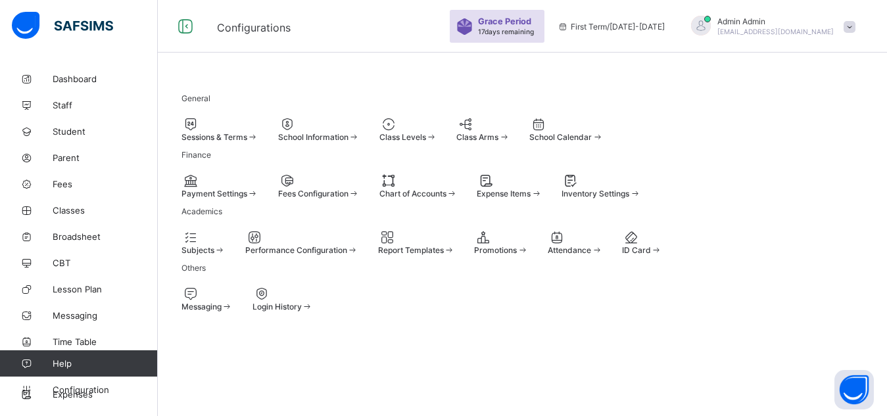
scroll to position [79, 0]
click at [214, 229] on div at bounding box center [203, 237] width 44 height 16
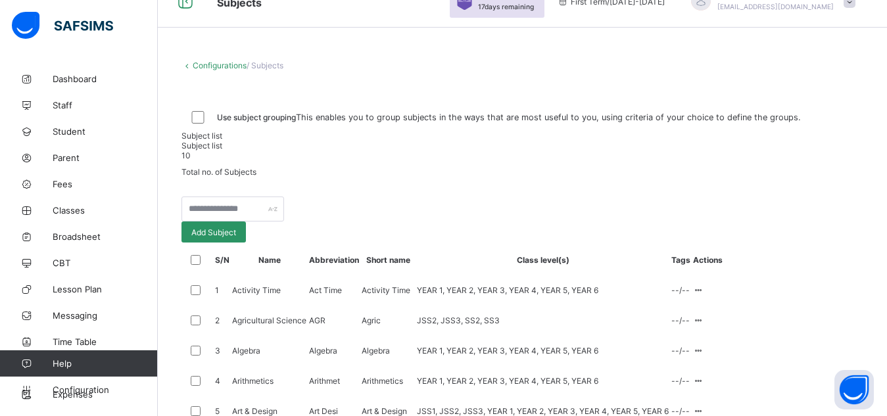
scroll to position [26, 0]
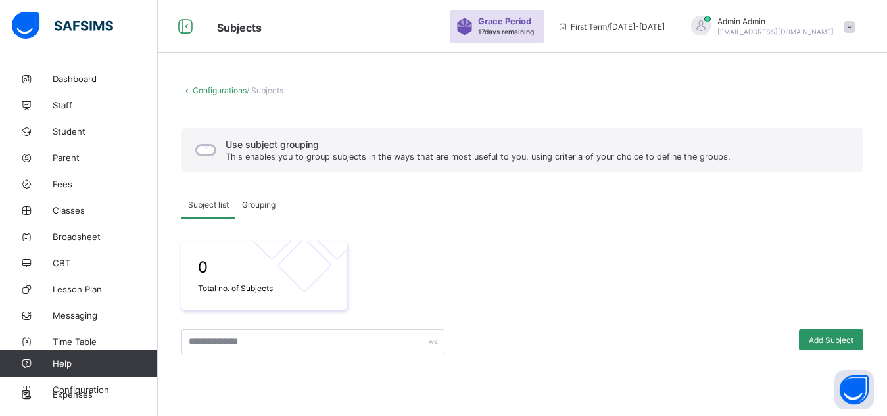
click at [266, 202] on span "Grouping" at bounding box center [259, 205] width 34 height 10
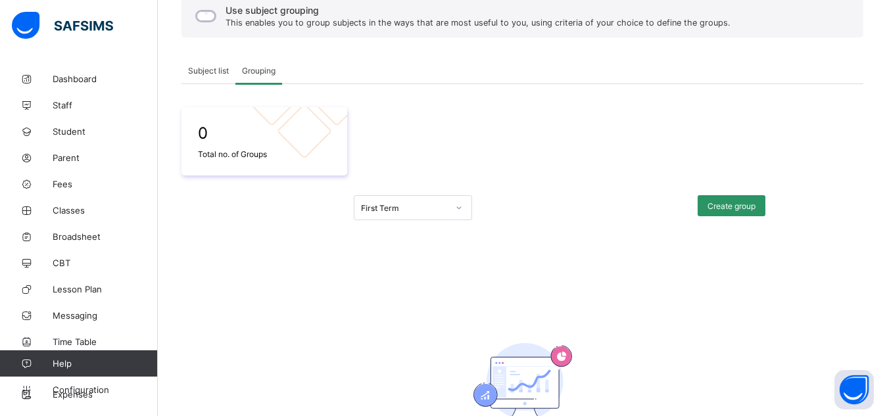
scroll to position [131, 0]
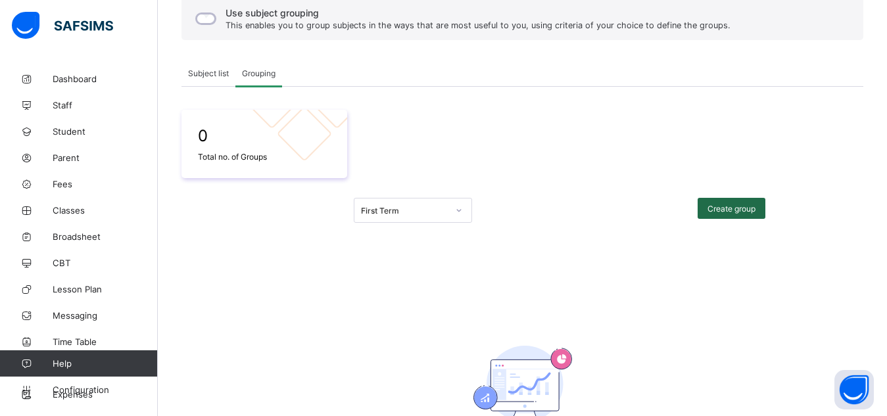
click at [723, 212] on span "Create group" at bounding box center [731, 209] width 48 height 10
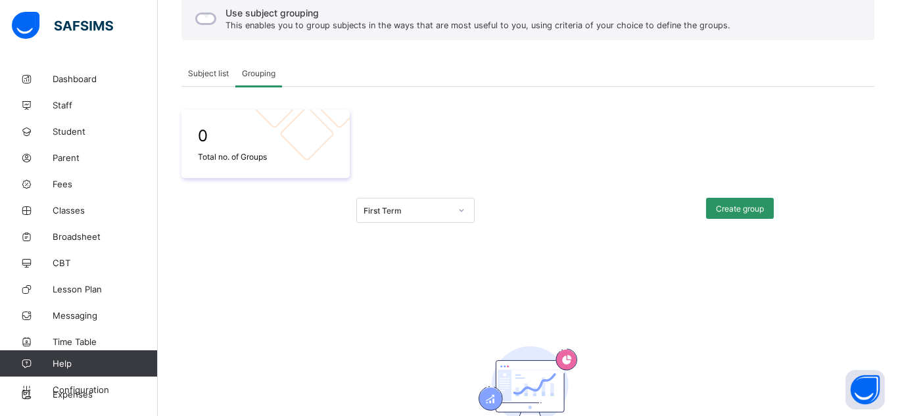
type input "*"
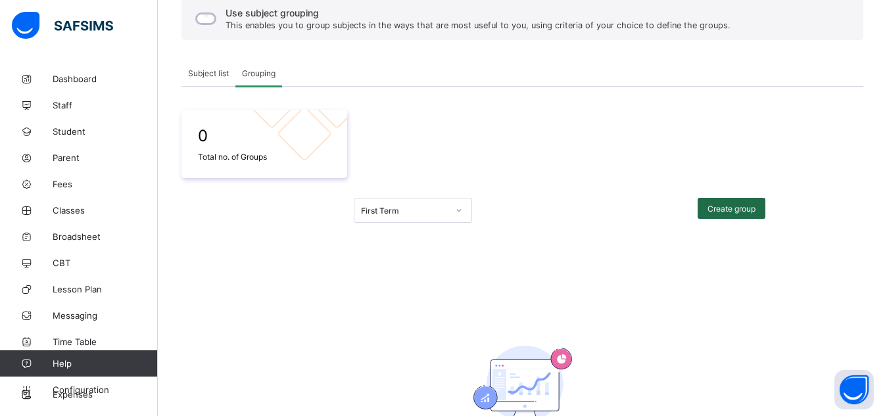
click at [733, 204] on span "Create group" at bounding box center [731, 209] width 48 height 10
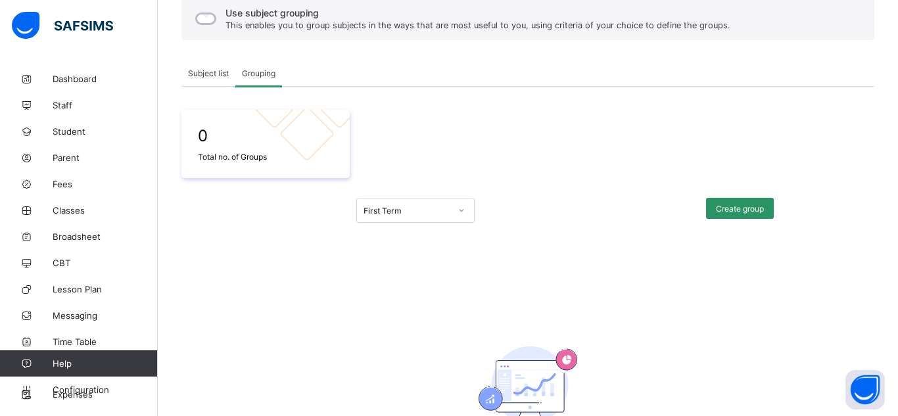
type input "*"
type input "***"
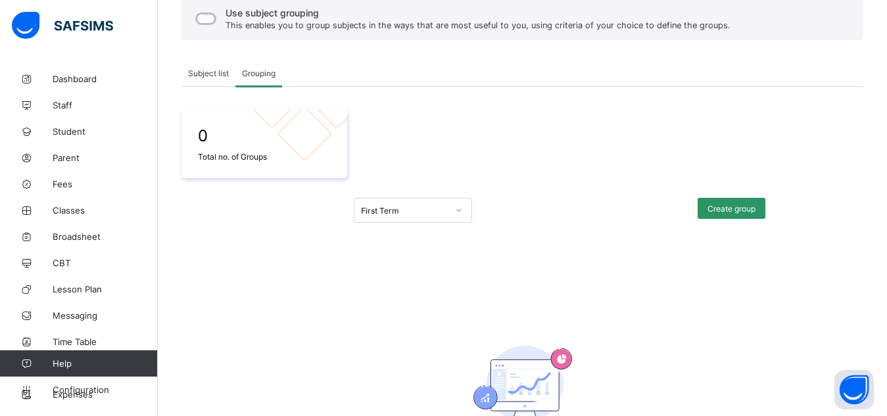
scroll to position [95, 0]
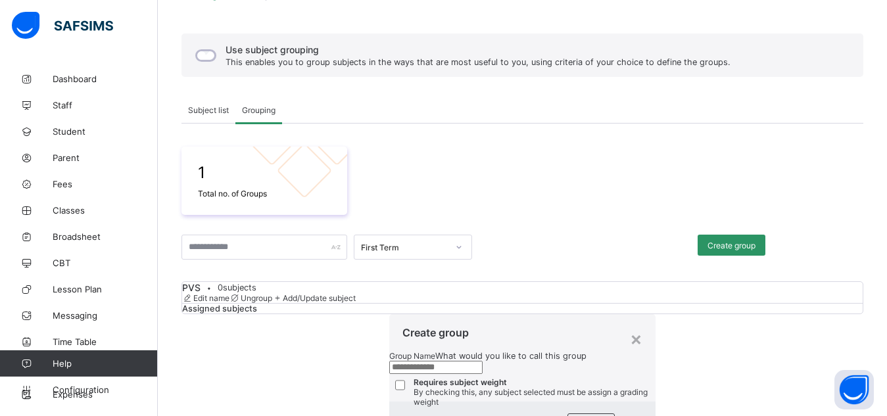
scroll to position [65, 0]
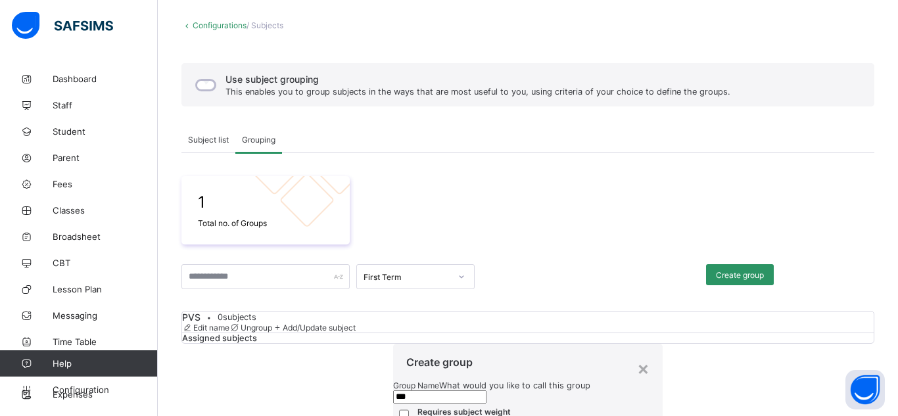
type input "***"
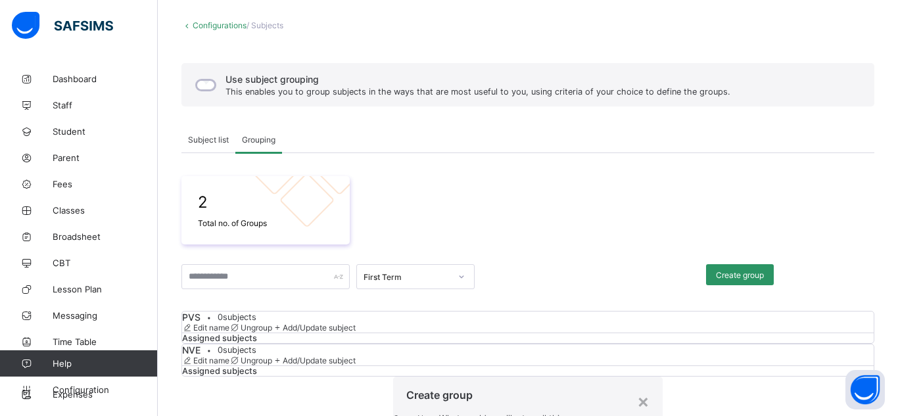
type input "***"
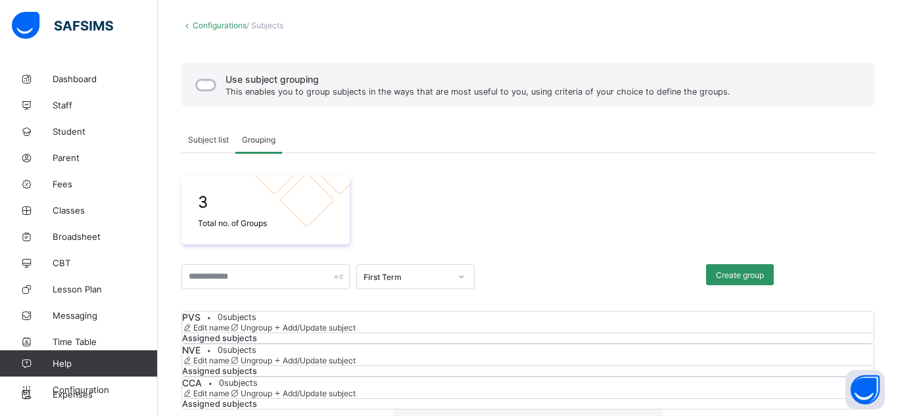
type input "***"
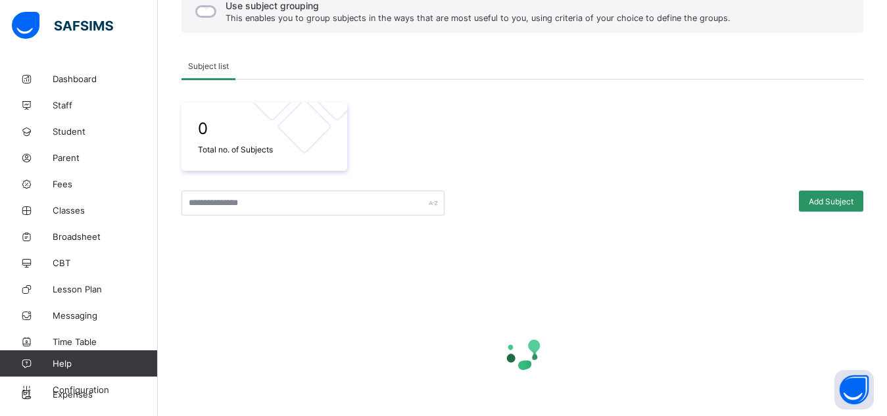
scroll to position [219, 0]
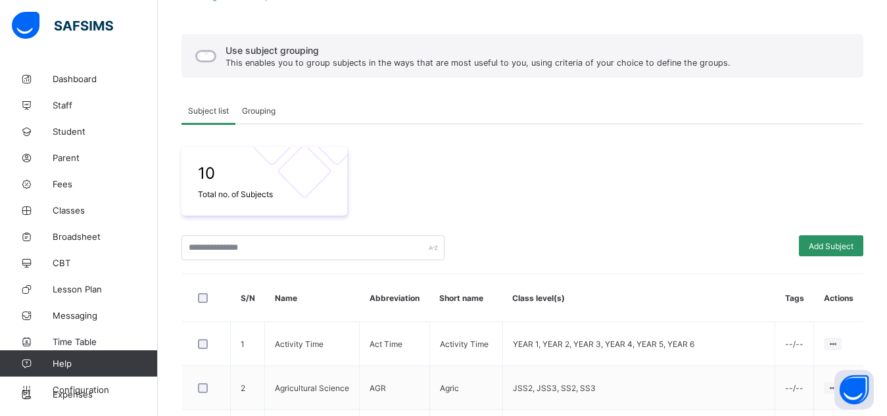
scroll to position [79, 0]
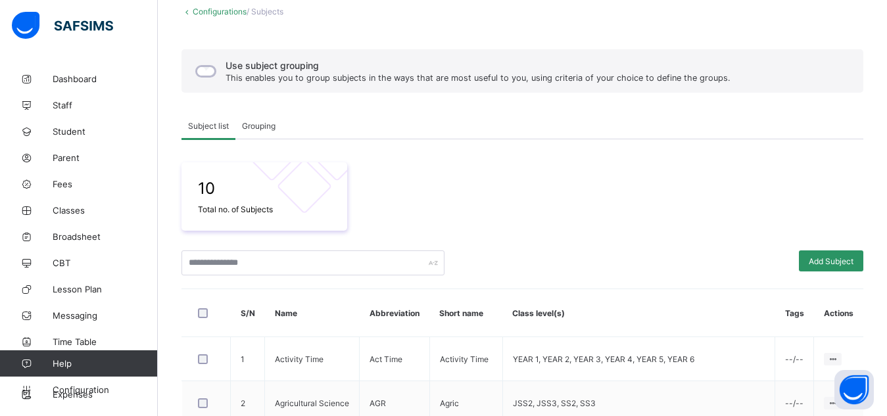
click at [269, 121] on span "Grouping" at bounding box center [259, 126] width 34 height 10
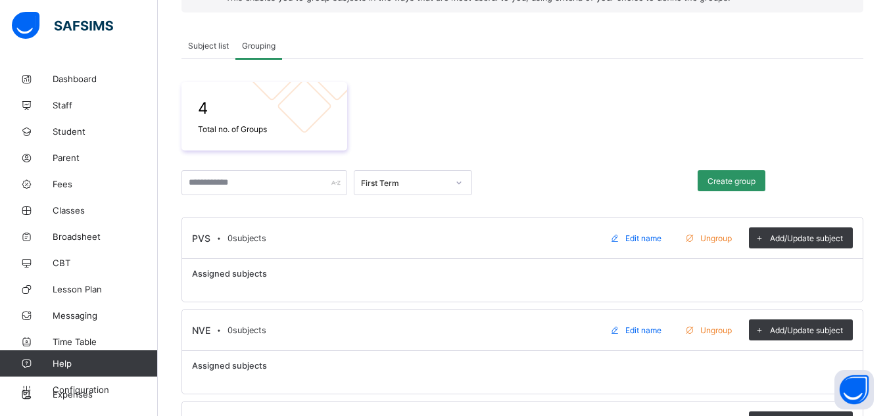
scroll to position [157, 0]
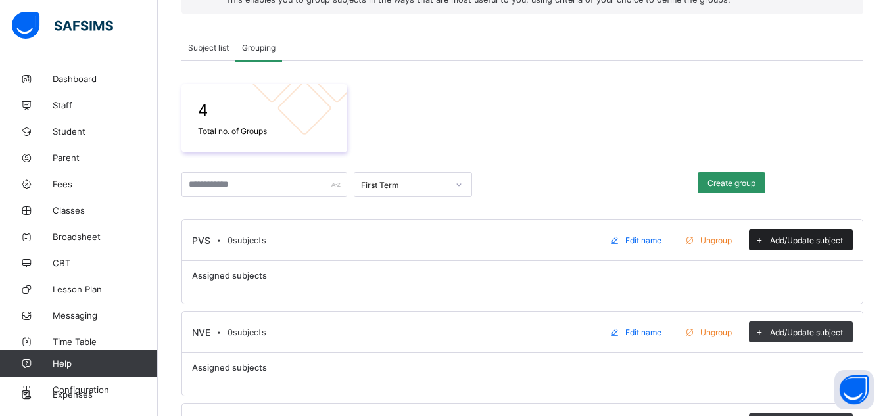
click at [791, 241] on span "Add/Update subject" at bounding box center [806, 240] width 73 height 10
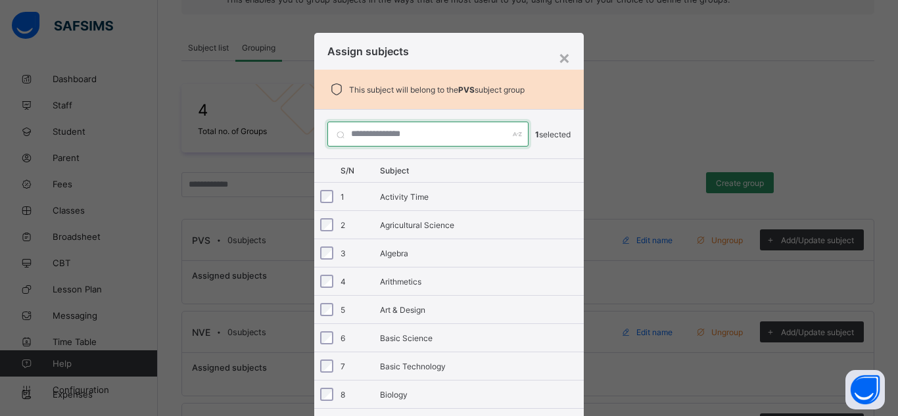
click at [368, 135] on input "text" at bounding box center [427, 134] width 201 height 25
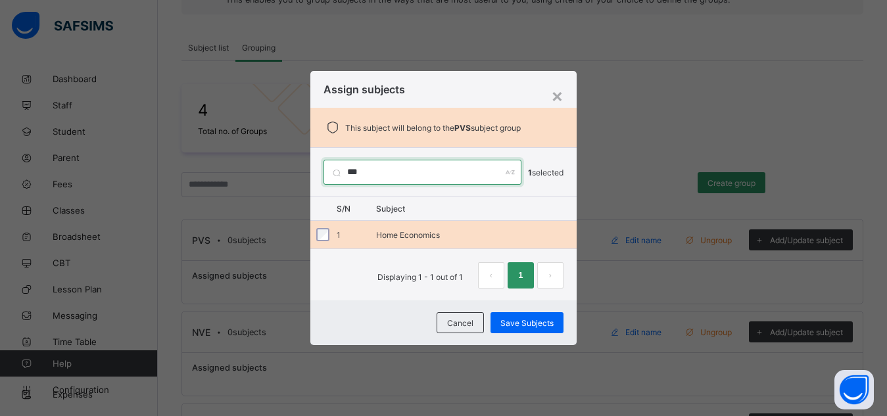
type input "***"
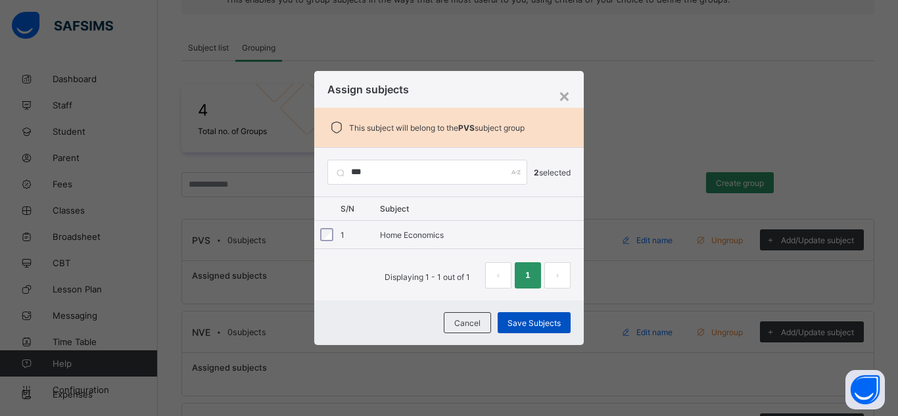
click at [536, 324] on span "Save Subjects" at bounding box center [533, 323] width 53 height 10
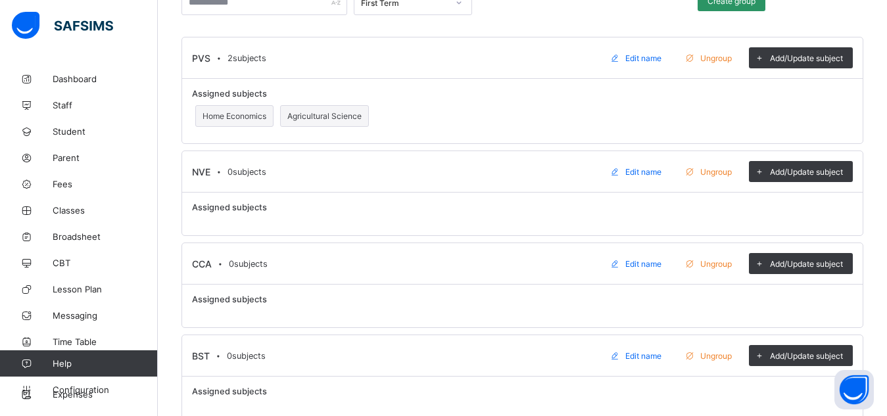
scroll to position [363, 0]
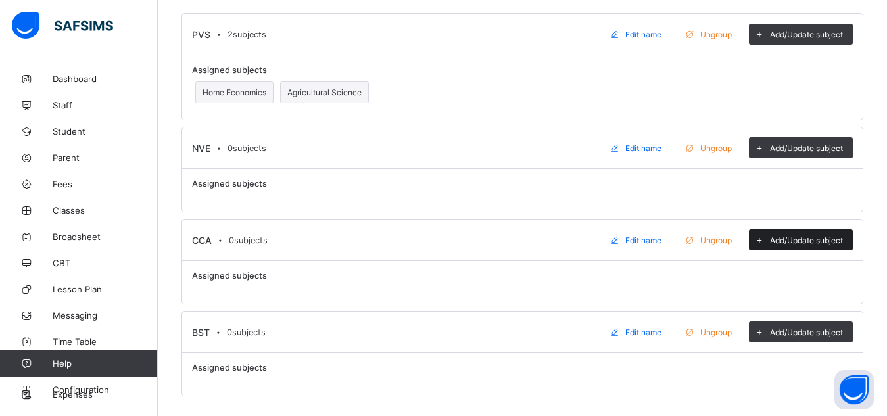
click at [792, 243] on span "Add/Update subject" at bounding box center [806, 240] width 73 height 10
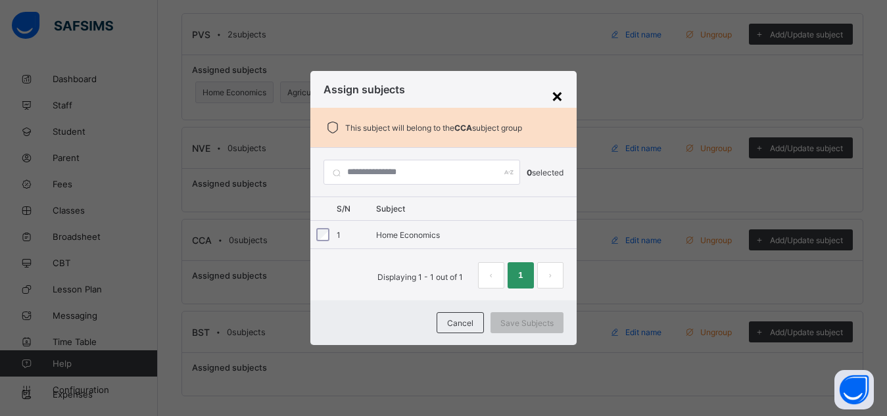
click at [562, 96] on div "×" at bounding box center [557, 95] width 12 height 22
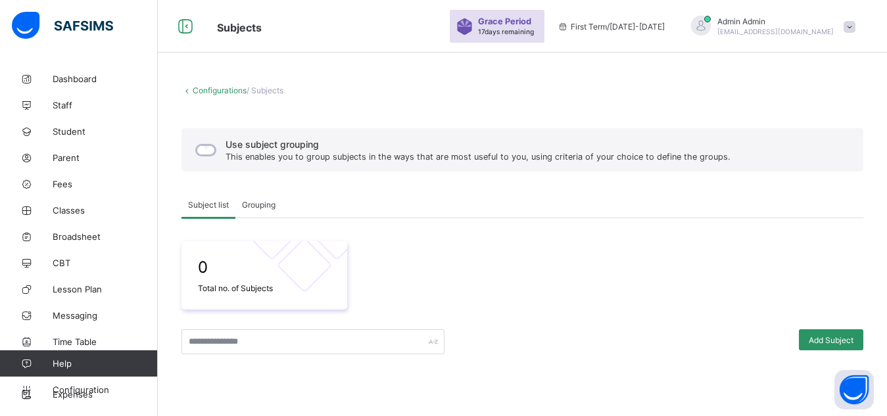
click at [258, 208] on span "Grouping" at bounding box center [259, 205] width 34 height 10
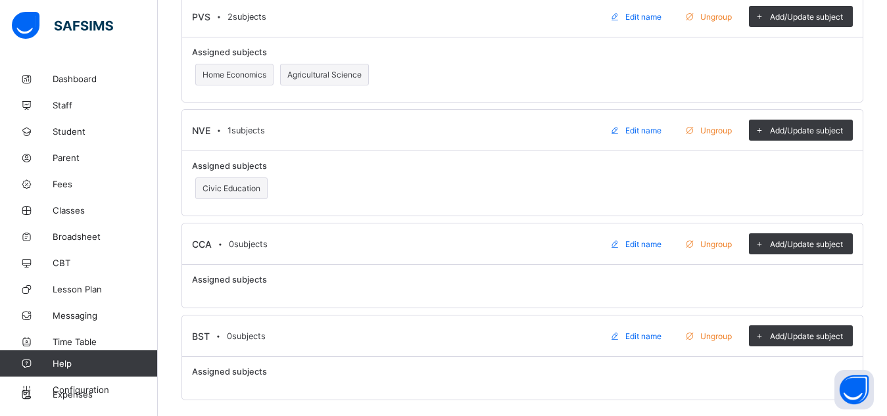
scroll to position [384, 0]
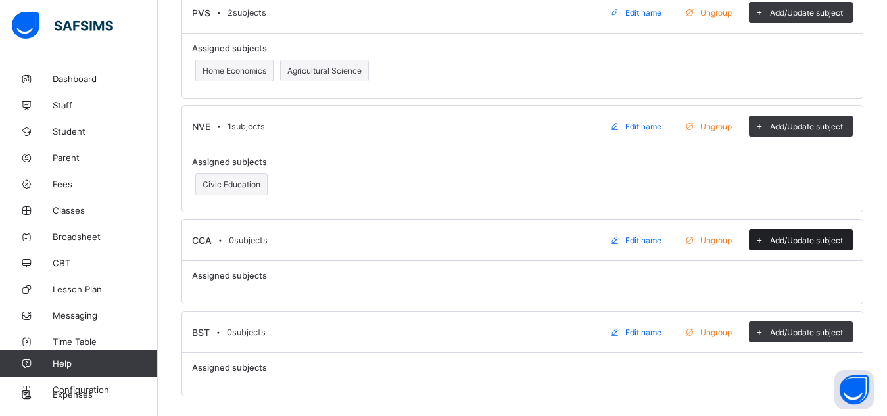
click at [791, 237] on span "Add/Update subject" at bounding box center [806, 240] width 73 height 10
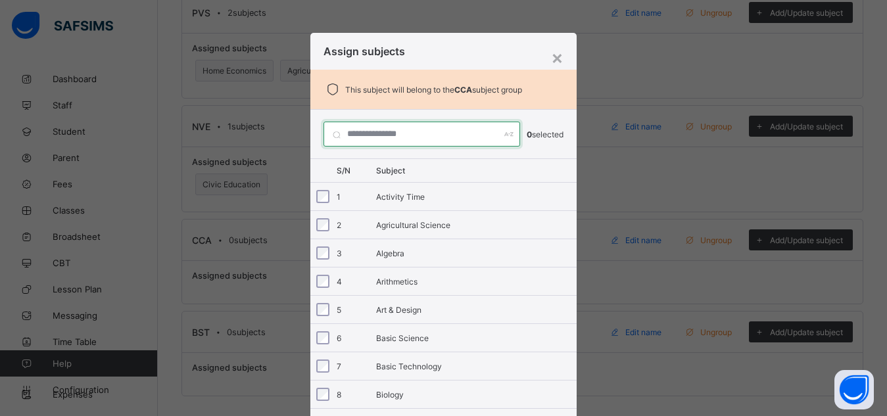
click at [373, 135] on input "text" at bounding box center [421, 134] width 196 height 25
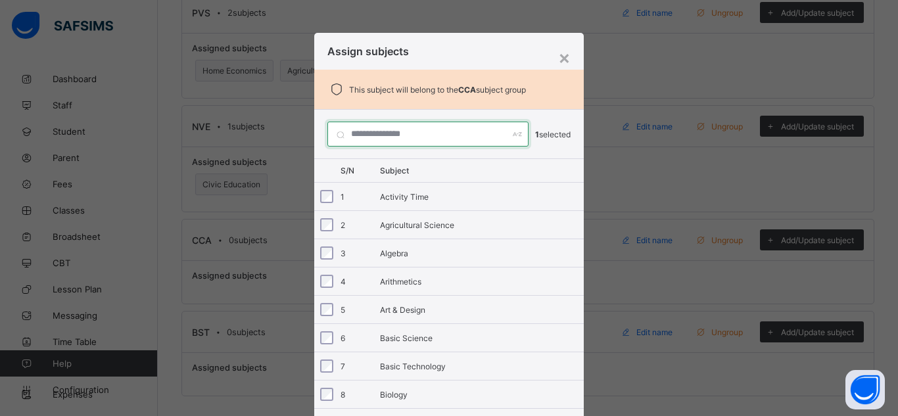
click at [367, 133] on input "text" at bounding box center [427, 134] width 201 height 25
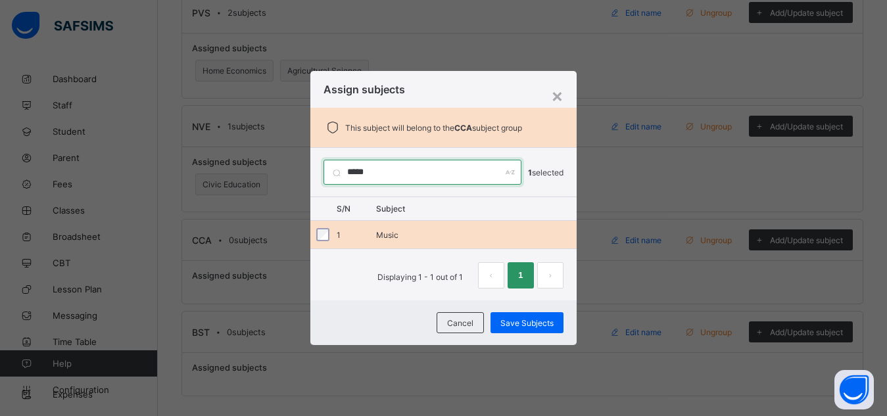
type input "*****"
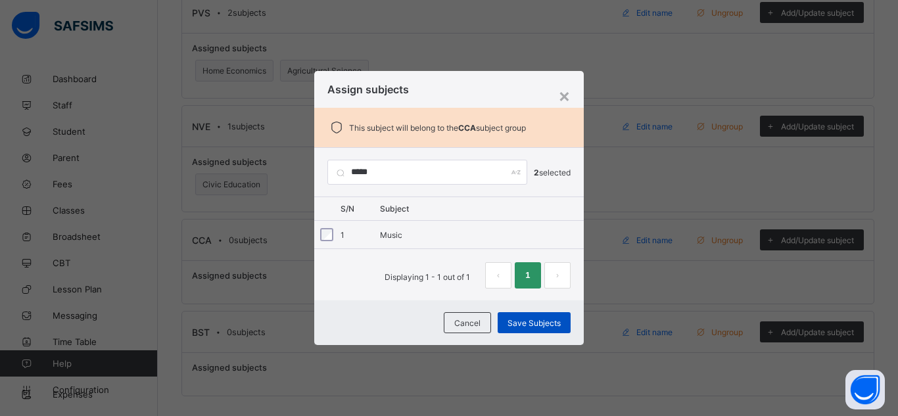
click at [528, 324] on span "Save Subjects" at bounding box center [533, 323] width 53 height 10
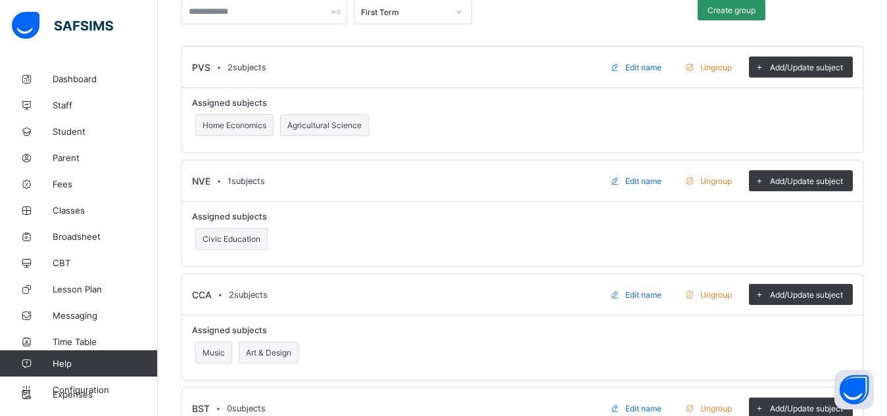
scroll to position [331, 0]
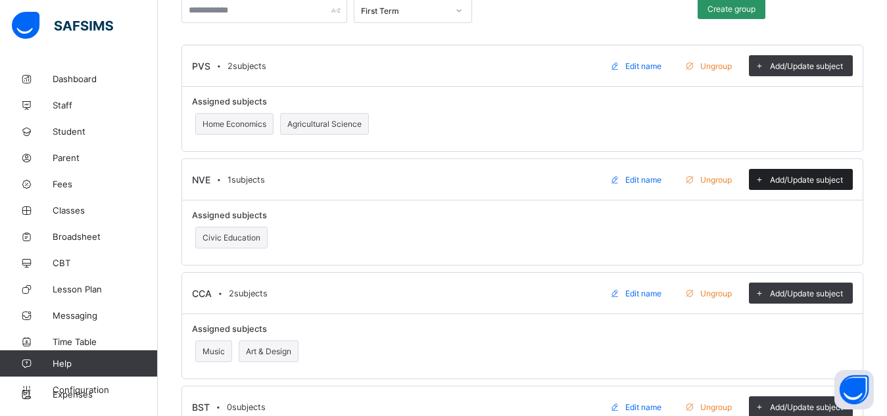
click at [789, 181] on span "Add/Update subject" at bounding box center [806, 180] width 73 height 10
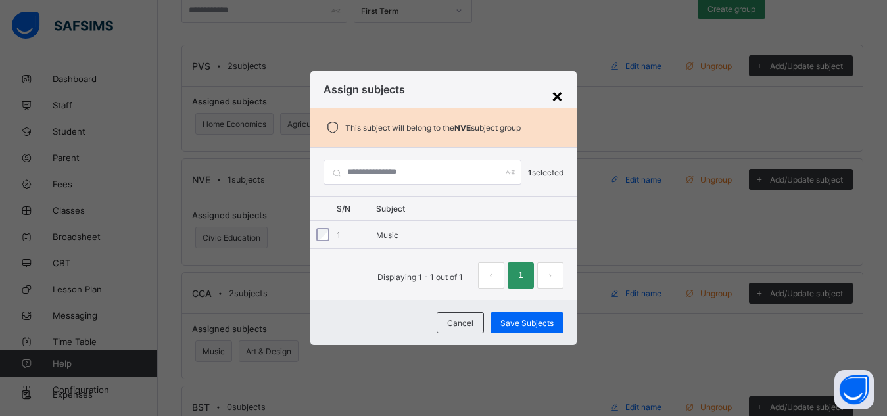
click at [556, 100] on div "×" at bounding box center [557, 95] width 12 height 22
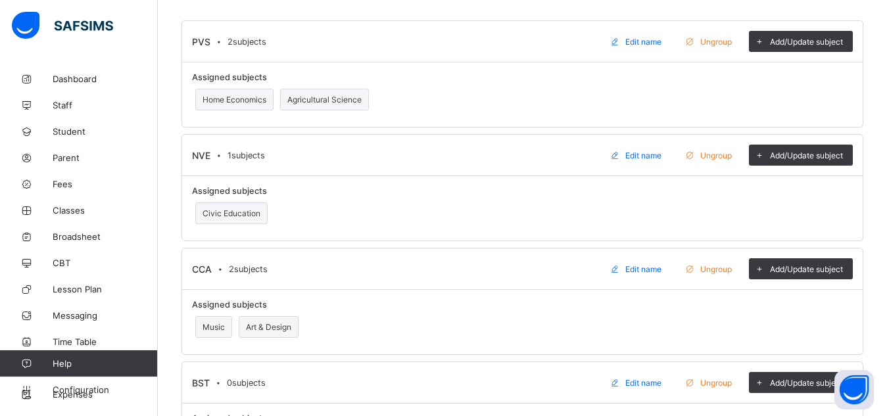
scroll to position [358, 0]
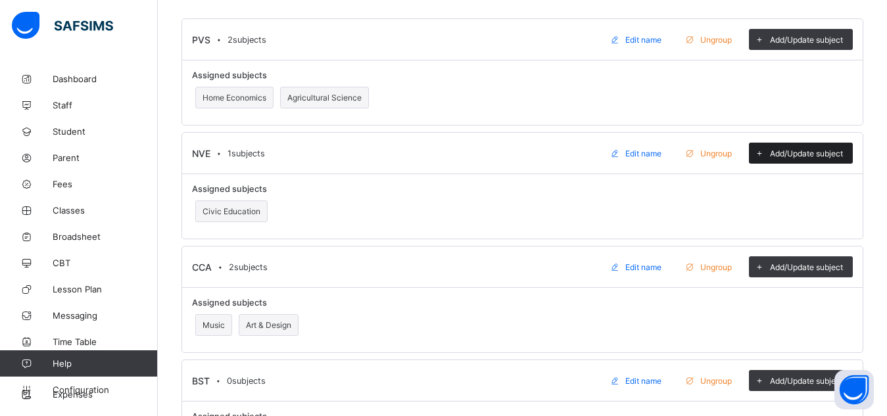
click at [806, 158] on div "Add/Update subject" at bounding box center [801, 153] width 104 height 21
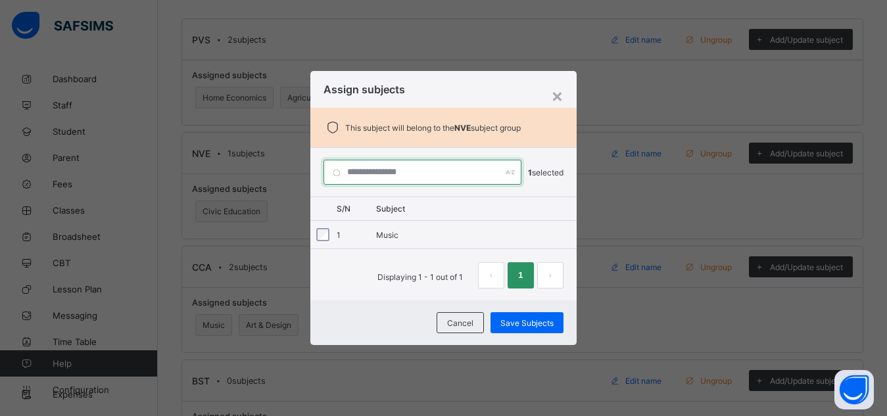
click at [359, 172] on input "text" at bounding box center [422, 172] width 198 height 25
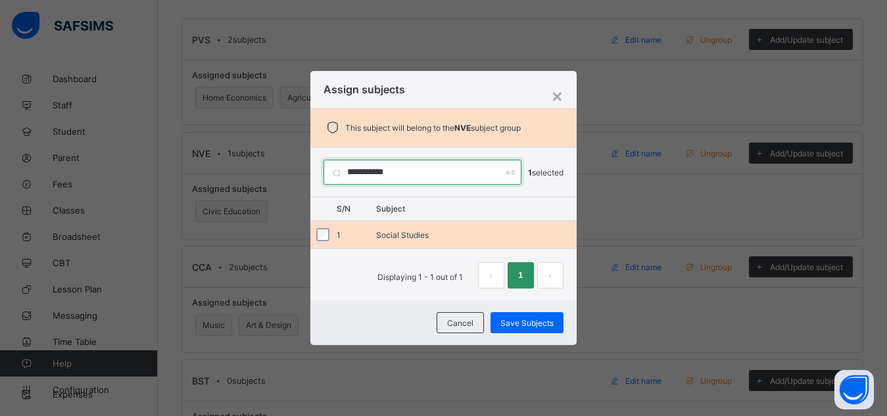
type input "**********"
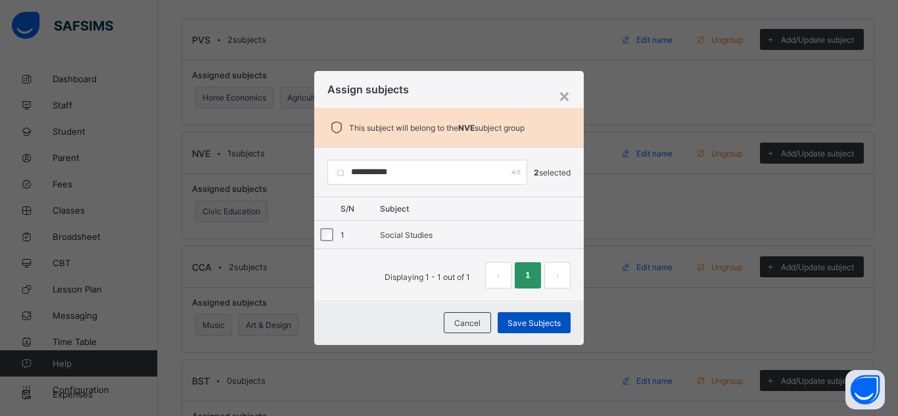
click at [538, 323] on span "Save Subjects" at bounding box center [533, 323] width 53 height 10
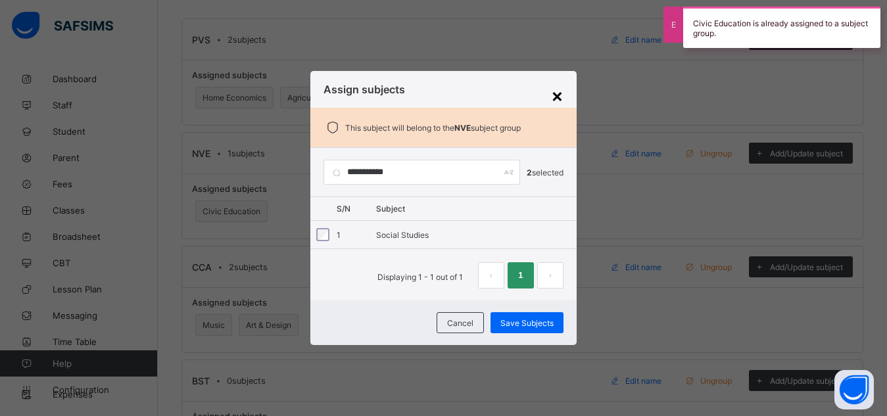
click at [557, 93] on div "×" at bounding box center [557, 95] width 12 height 22
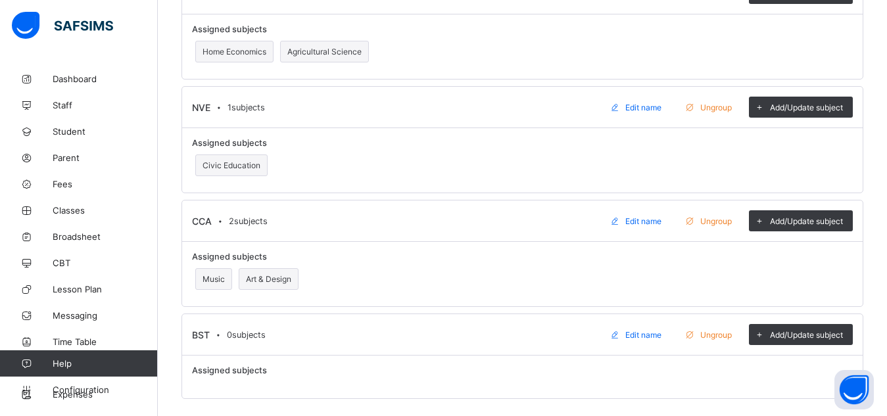
scroll to position [406, 0]
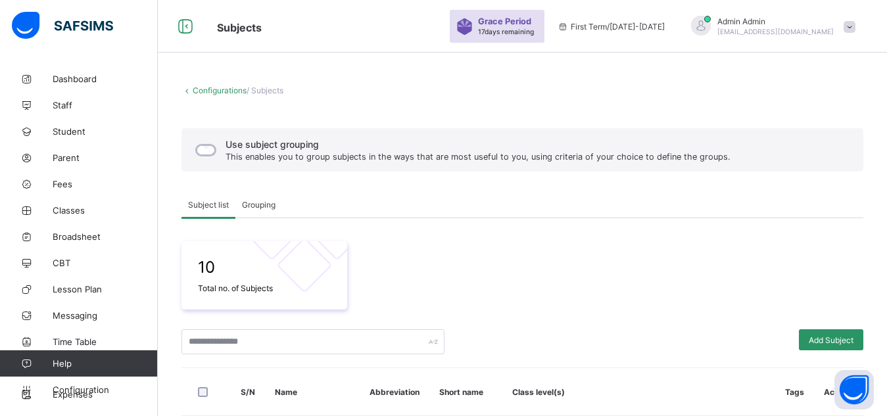
click at [261, 209] on span "Grouping" at bounding box center [259, 205] width 34 height 10
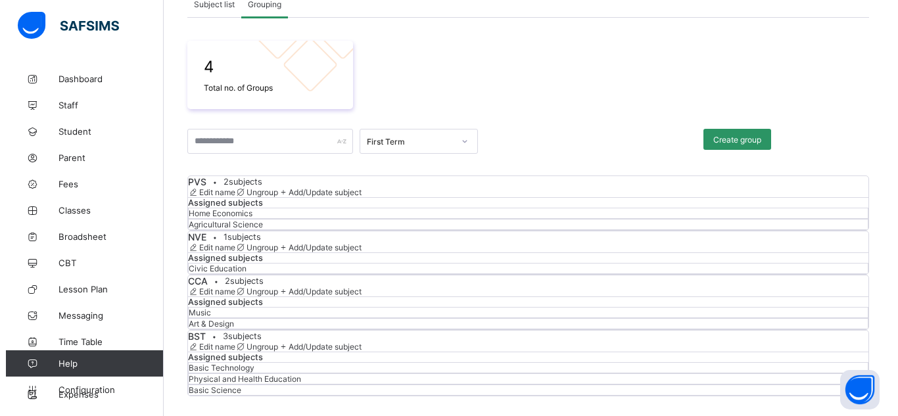
scroll to position [331, 0]
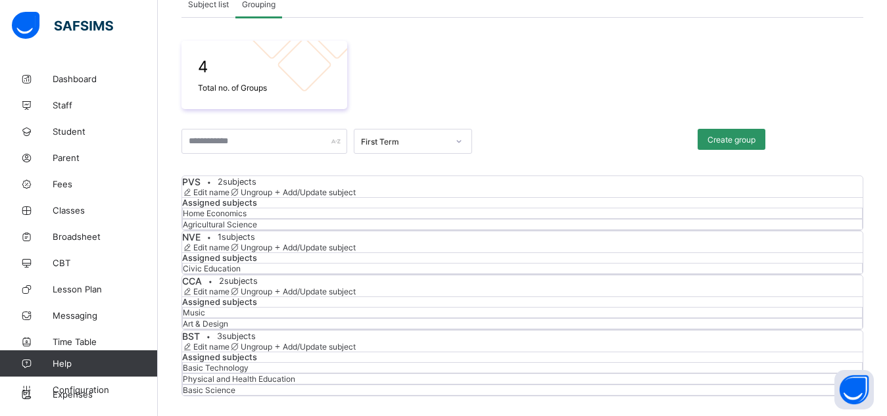
click at [272, 243] on span "Ungroup" at bounding box center [257, 248] width 32 height 10
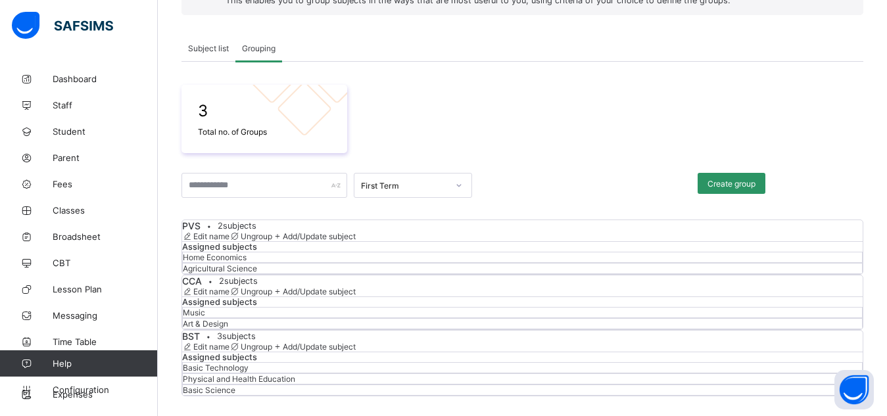
scroll to position [209, 0]
click at [744, 179] on span "Create group" at bounding box center [731, 184] width 48 height 10
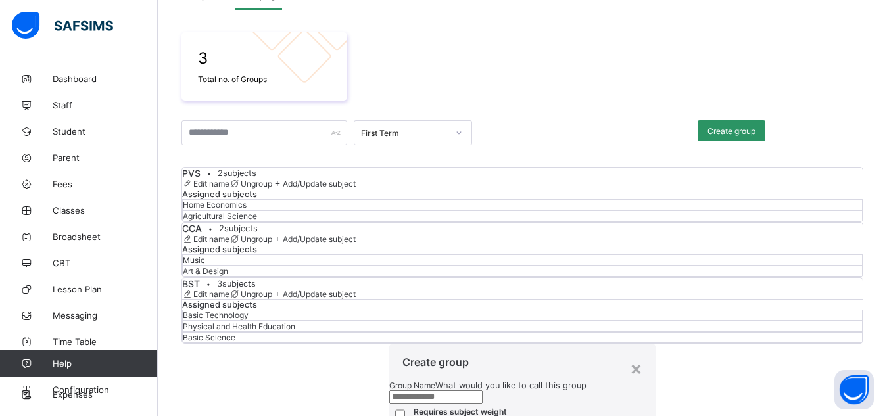
click at [389, 390] on input "text" at bounding box center [435, 396] width 93 height 13
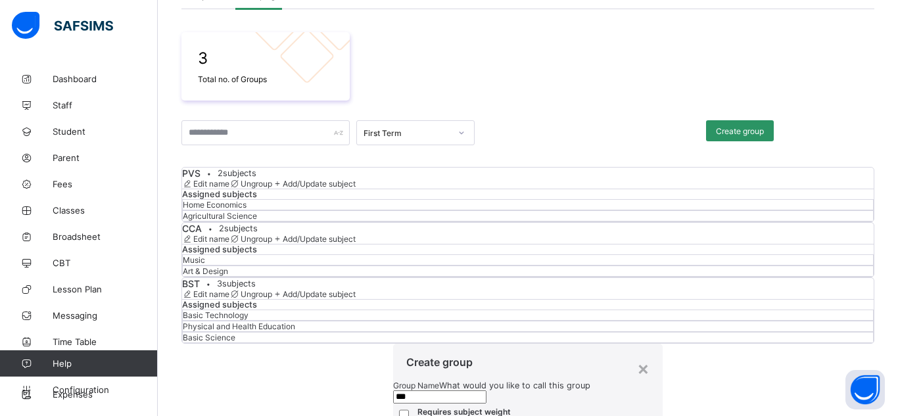
type input "***"
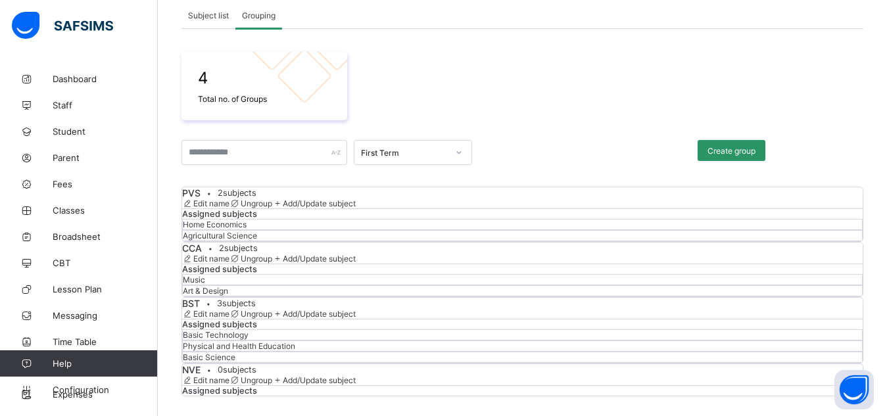
scroll to position [406, 0]
click at [356, 375] on span "Add/Update subject" at bounding box center [319, 380] width 73 height 10
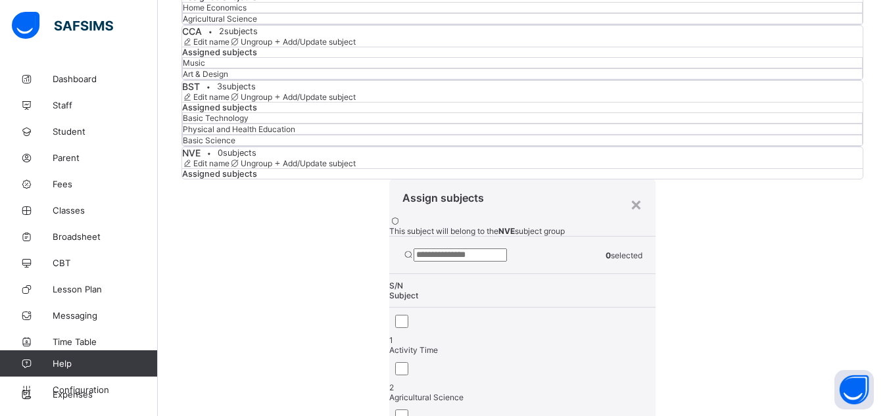
click at [413, 248] on input "text" at bounding box center [459, 254] width 93 height 13
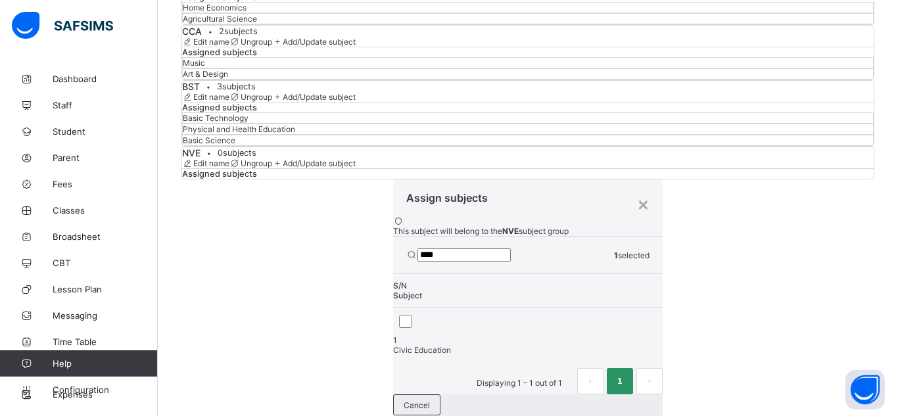
drag, startPoint x: 382, startPoint y: 173, endPoint x: 334, endPoint y: 172, distance: 48.0
click at [417, 248] on input "****" at bounding box center [463, 254] width 93 height 13
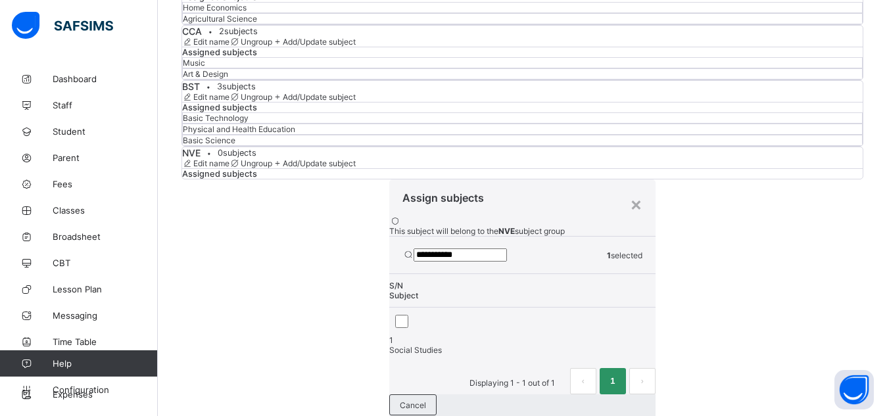
type input "**********"
click at [442, 415] on span "Save Subjects" at bounding box center [415, 420] width 53 height 10
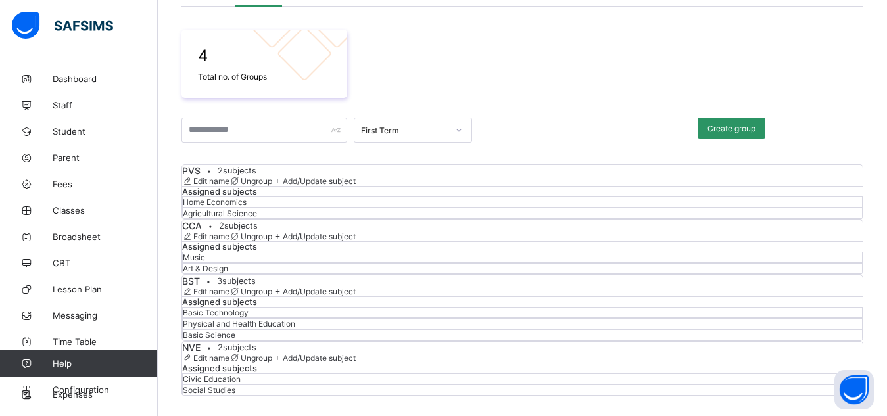
scroll to position [428, 0]
